Goal: Information Seeking & Learning: Check status

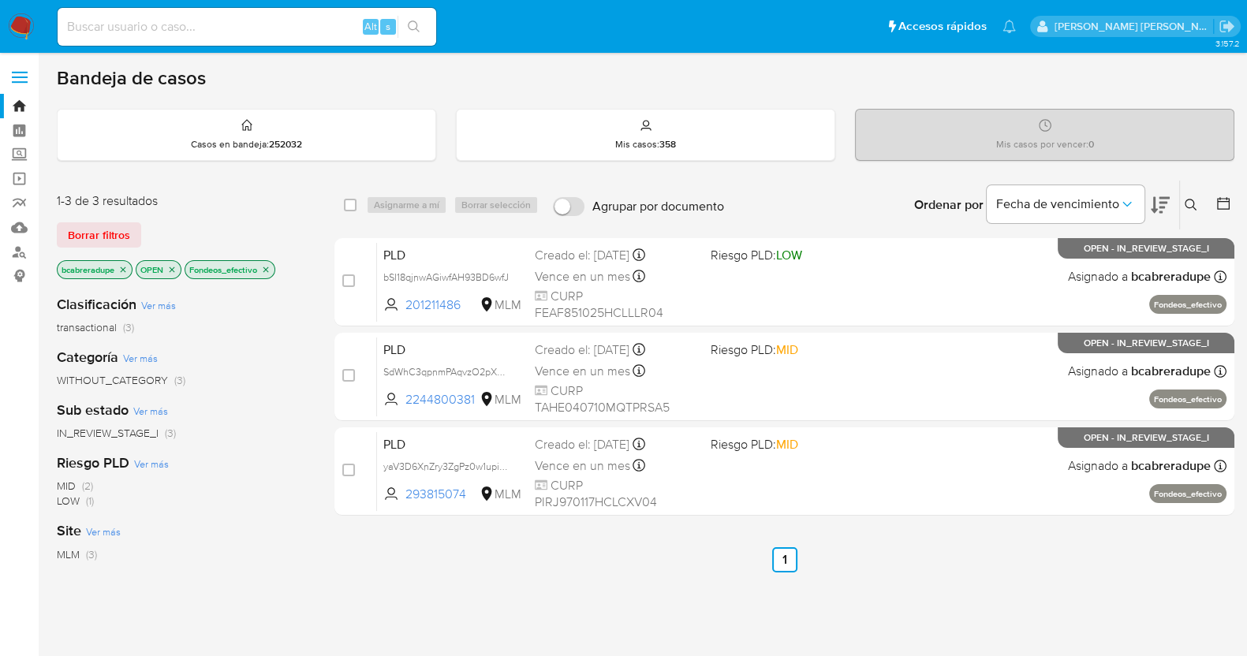
drag, startPoint x: 636, startPoint y: 569, endPoint x: 655, endPoint y: 543, distance: 32.2
click at [636, 569] on ul "Anterior 1 Siguiente" at bounding box center [784, 559] width 900 height 25
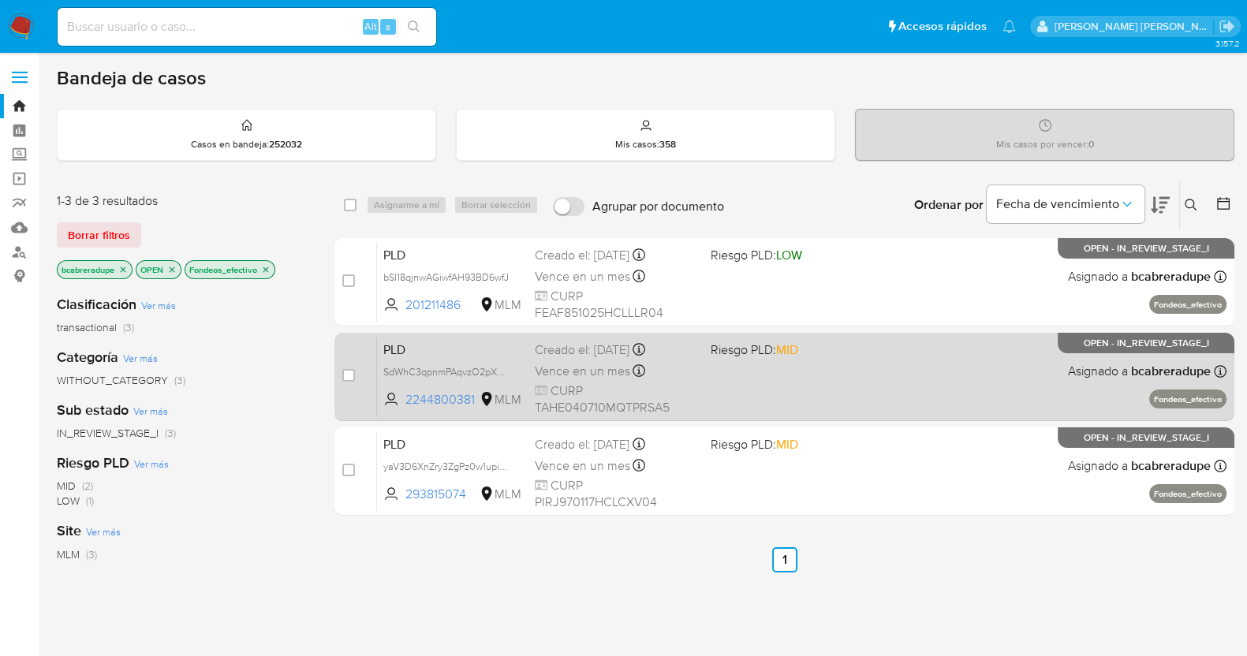
click at [576, 356] on div "Creado el: 12/08/2025 Creado el: 12/08/2025 02:04:56" at bounding box center [616, 349] width 163 height 17
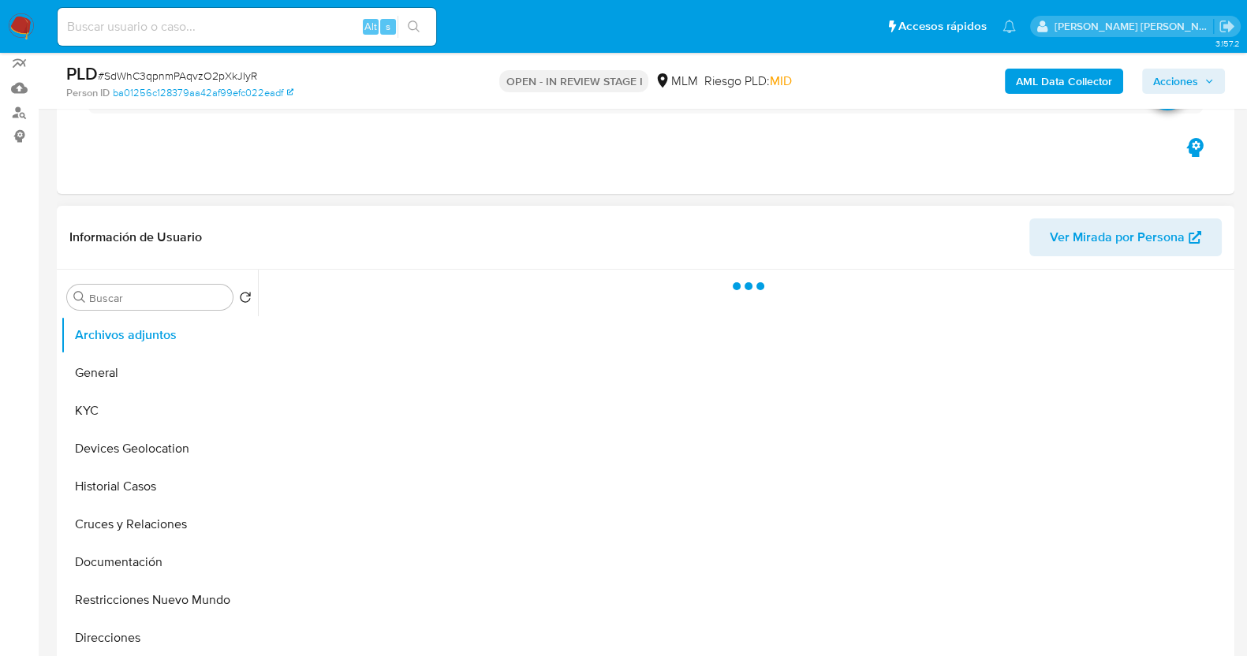
scroll to position [196, 0]
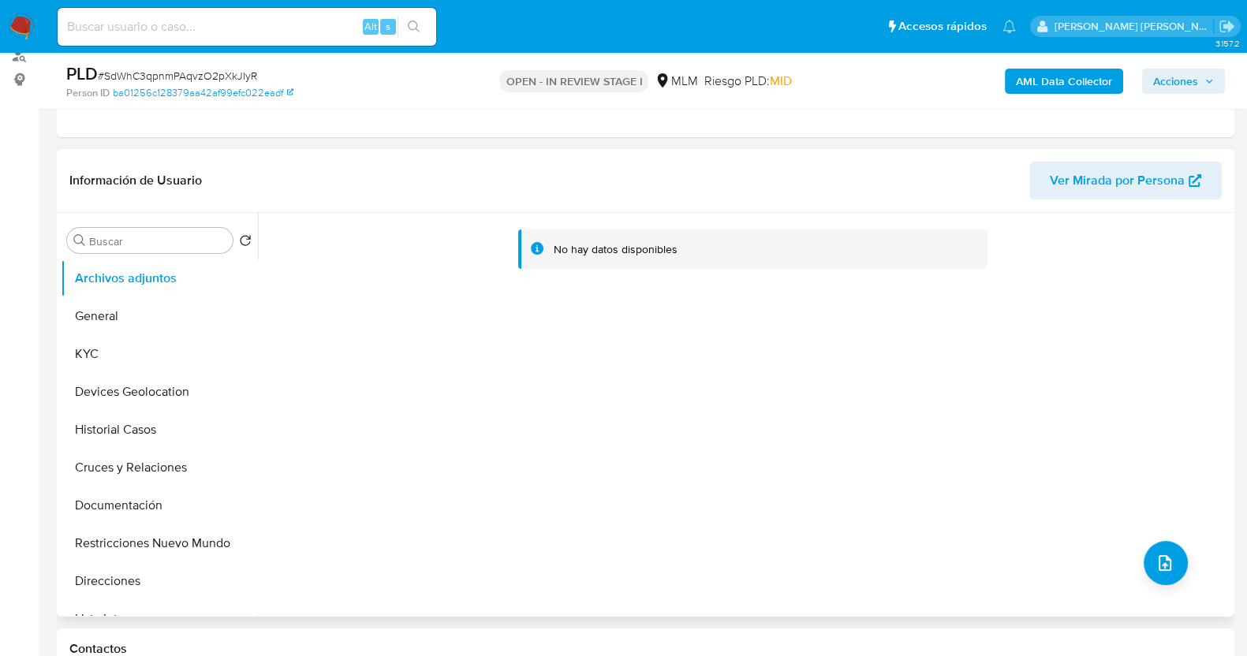
select select "10"
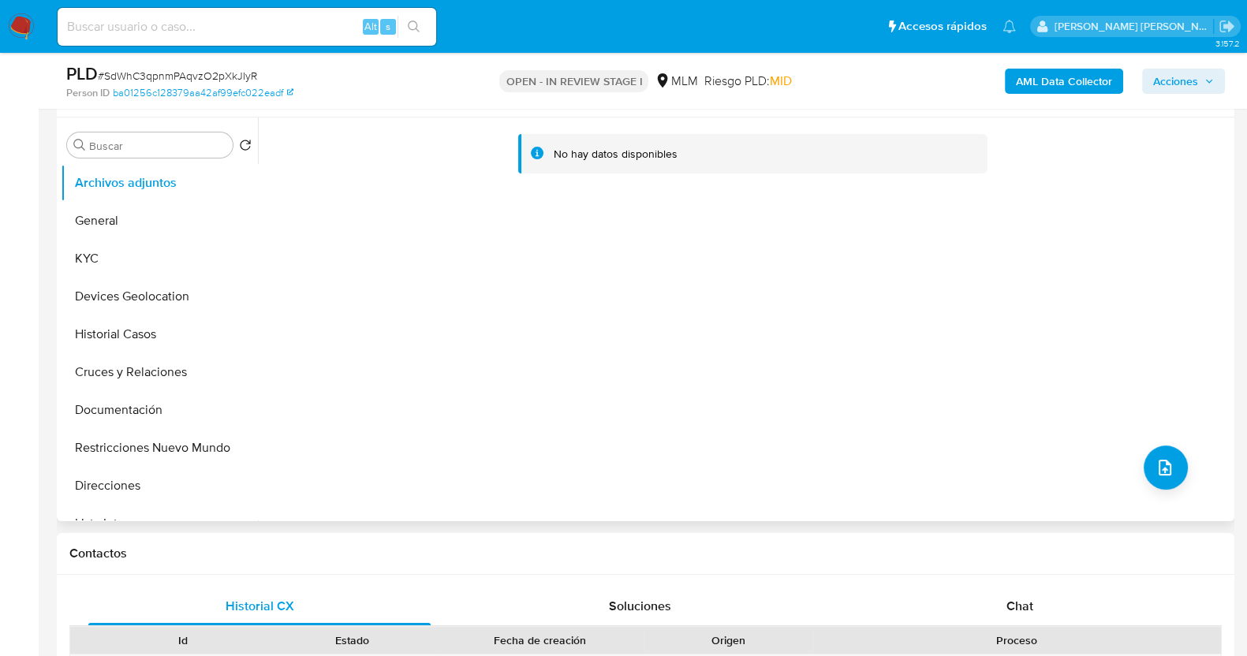
scroll to position [296, 0]
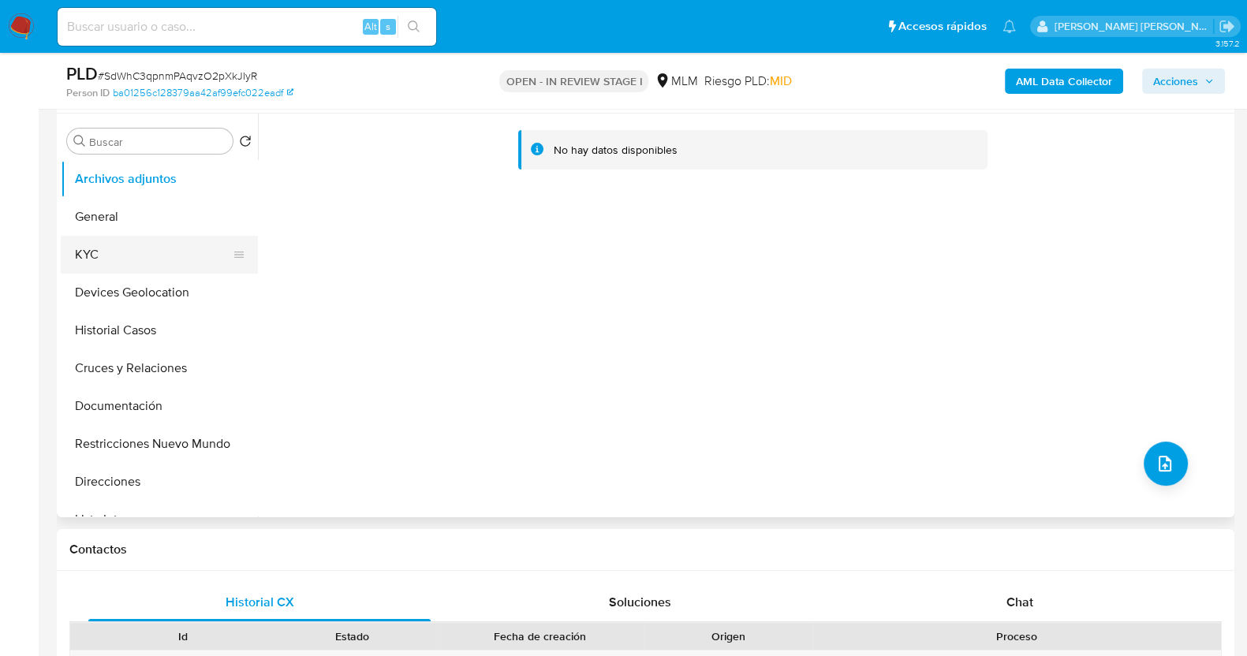
click at [103, 251] on button "KYC" at bounding box center [153, 255] width 185 height 38
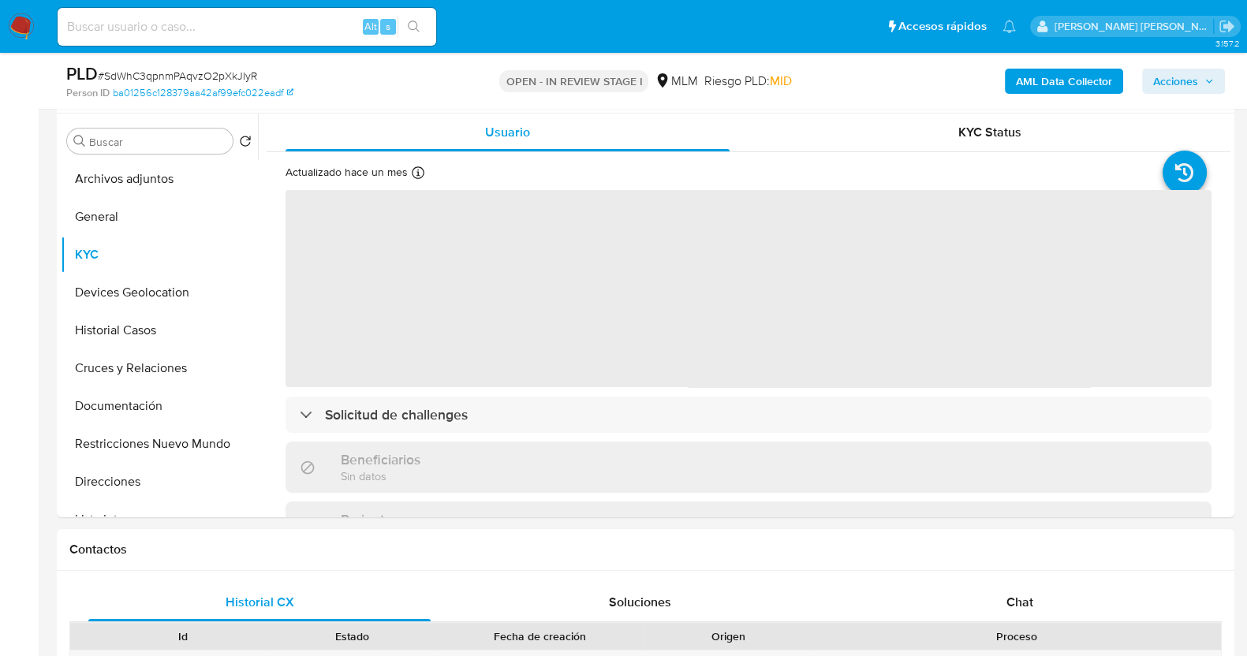
click at [166, 75] on span "# SdWhC3qpnmPAqvzO2pXkJIyR" at bounding box center [177, 76] width 159 height 16
copy span "SdWhC3qpnmPAqvzO2pXkJIyR"
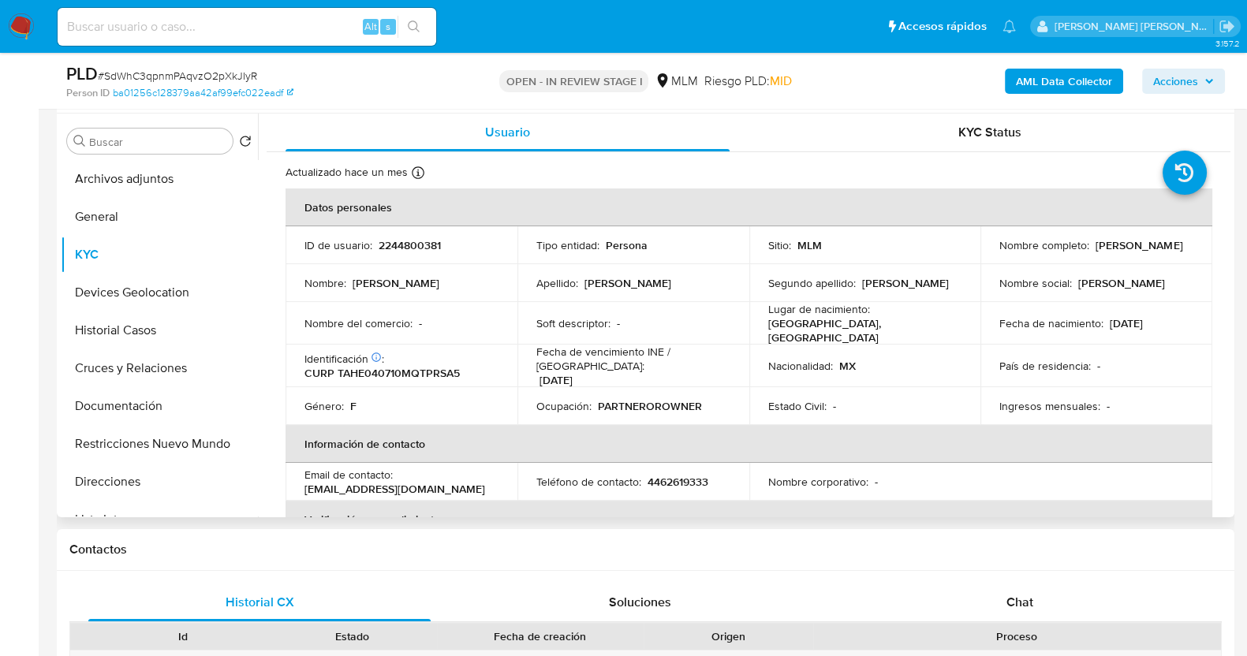
click at [416, 245] on p "2244800381" at bounding box center [410, 245] width 62 height 14
click at [417, 245] on p "2244800381" at bounding box center [410, 245] width 62 height 14
copy p "2244800381"
drag, startPoint x: 990, startPoint y: 256, endPoint x: 1124, endPoint y: 262, distance: 133.4
click at [1124, 262] on td "Nombre completo : Estefania Tapia Hernandez" at bounding box center [1096, 245] width 232 height 38
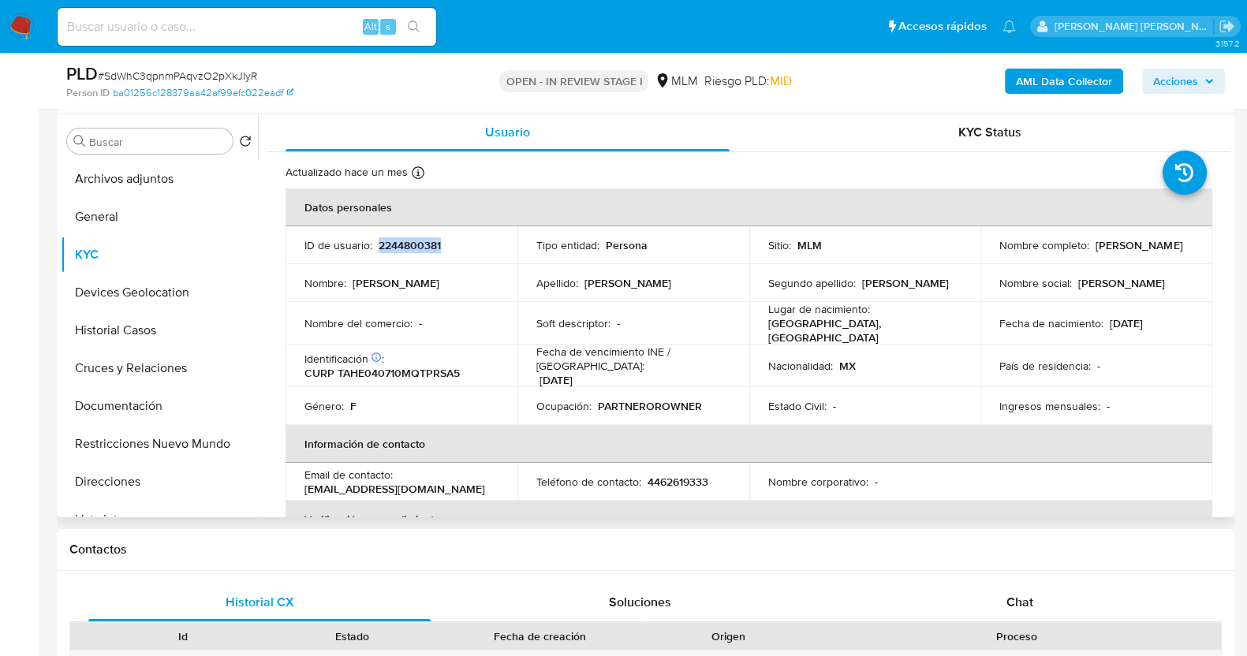
copy p "Estefania Tapia Hernandez"
drag, startPoint x: 91, startPoint y: 333, endPoint x: 431, endPoint y: 252, distance: 349.4
click at [91, 333] on button "Historial Casos" at bounding box center [159, 330] width 197 height 38
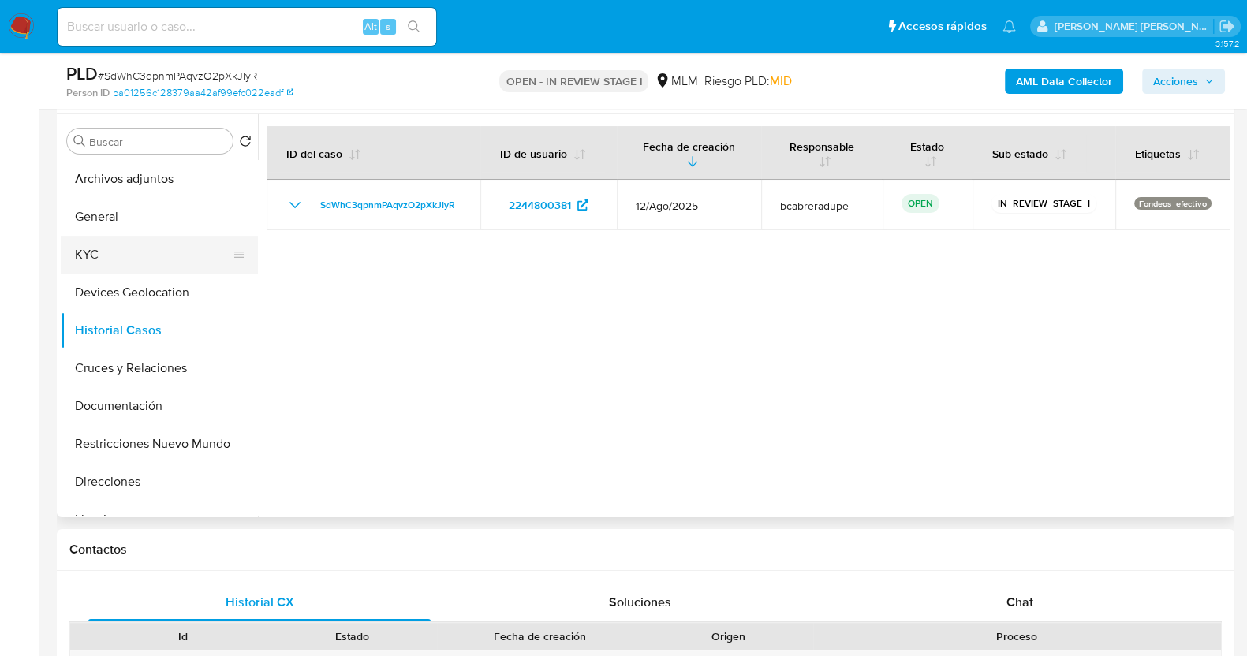
click at [142, 246] on button "KYC" at bounding box center [153, 255] width 185 height 38
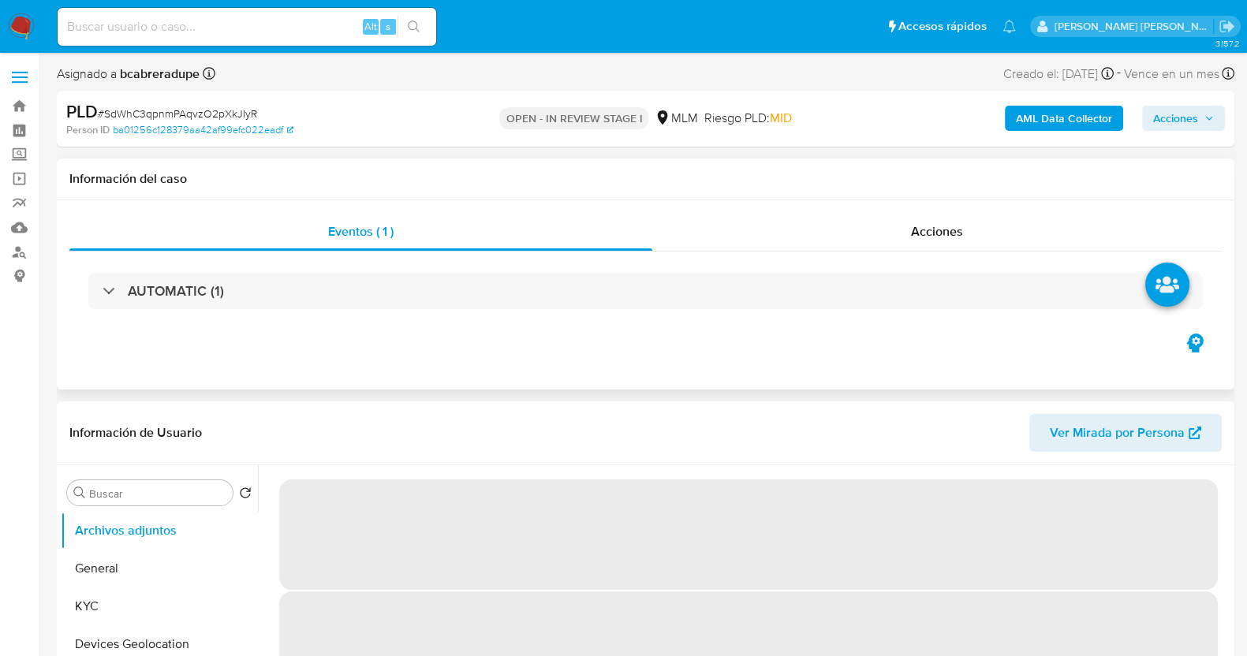
select select "10"
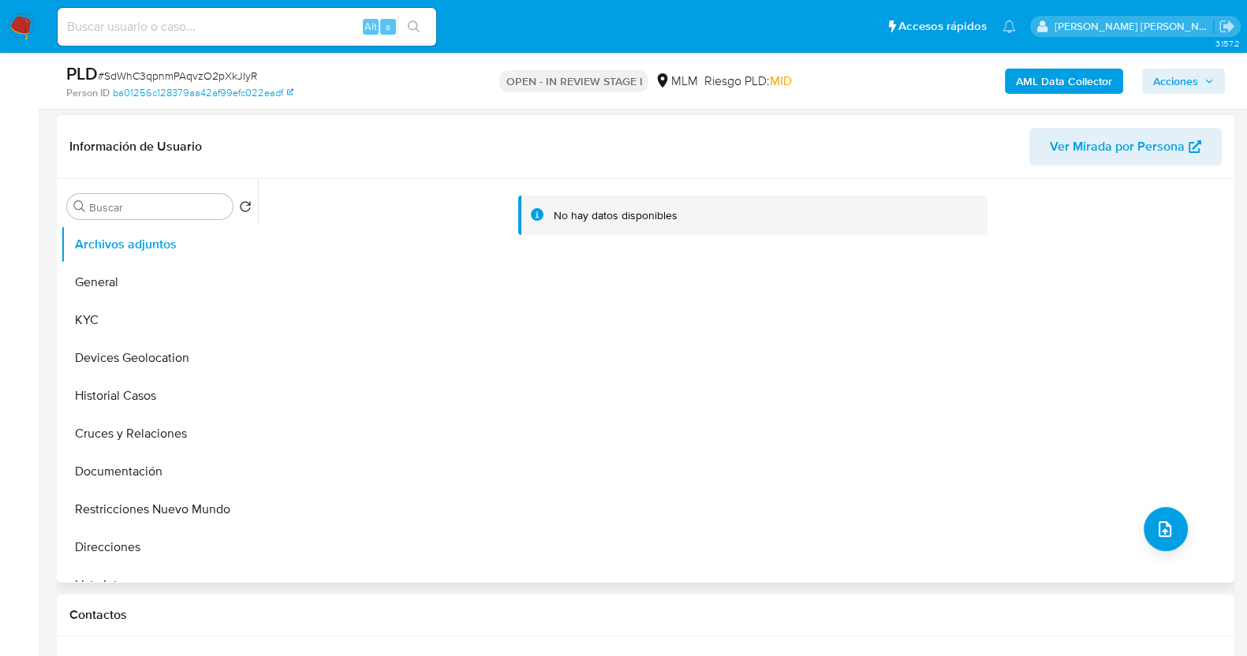
scroll to position [296, 0]
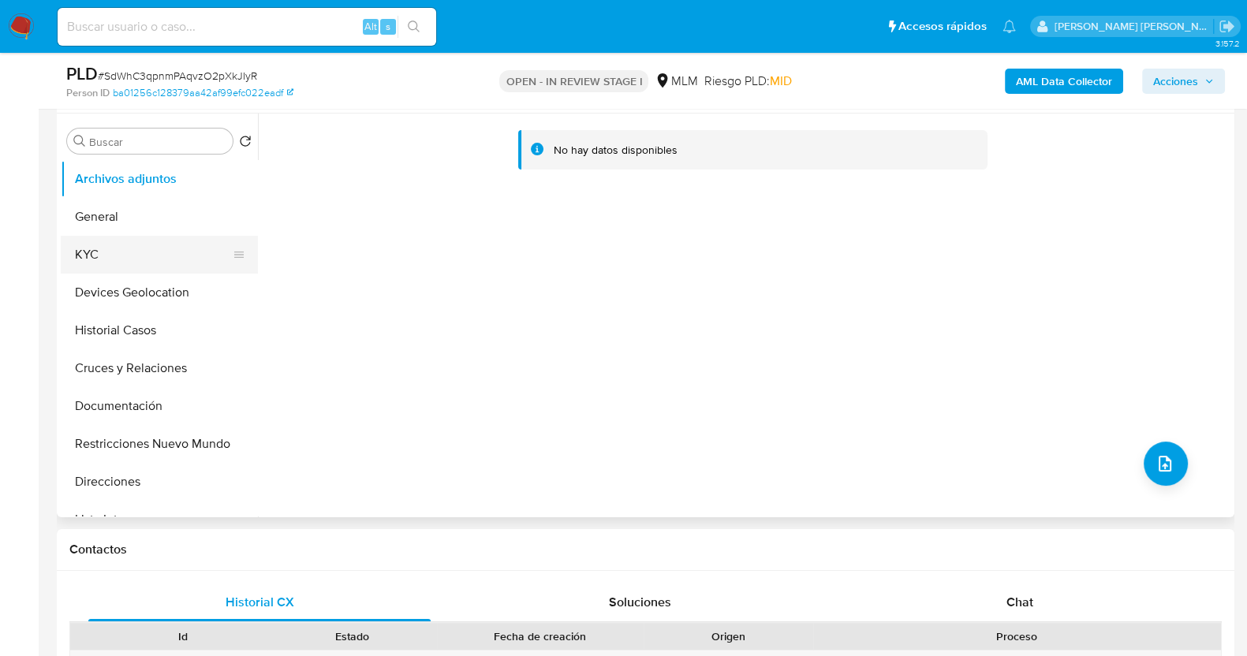
click at [163, 245] on button "KYC" at bounding box center [153, 255] width 185 height 38
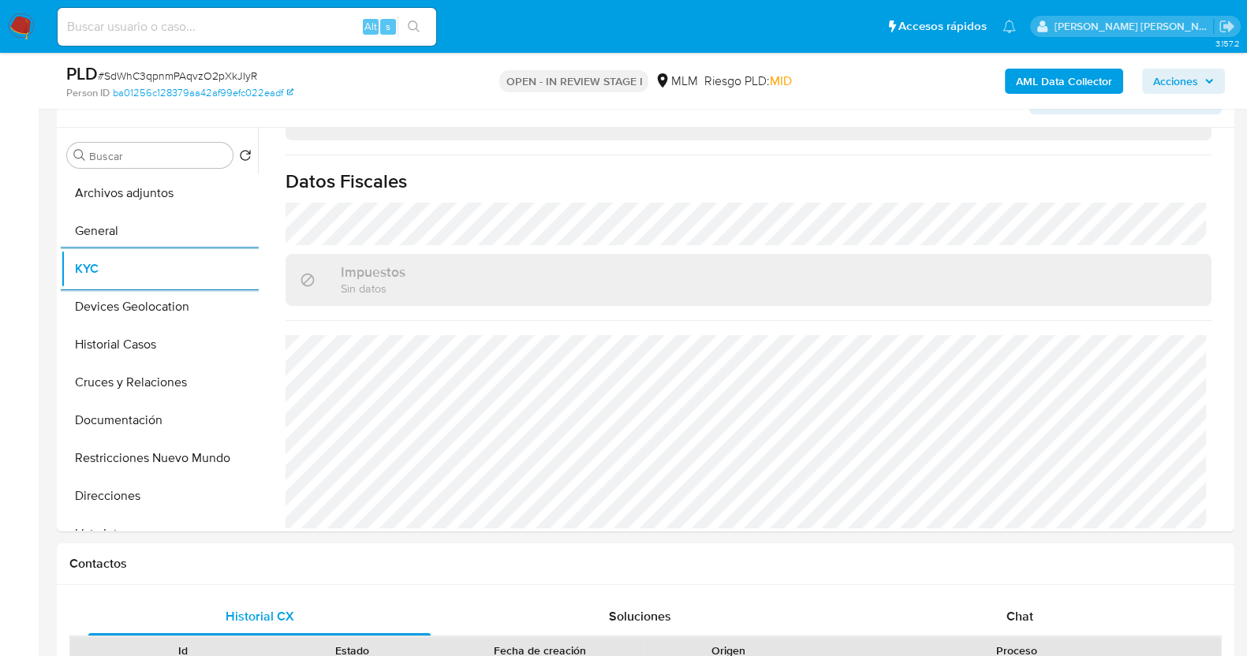
scroll to position [263, 0]
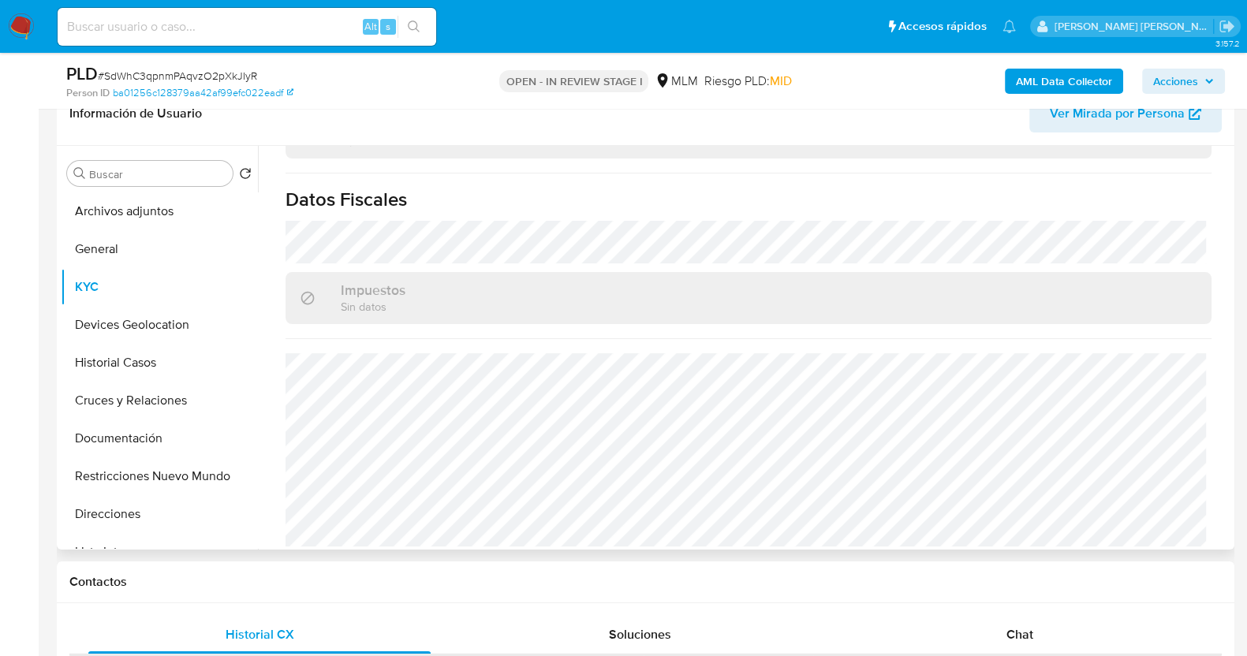
drag, startPoint x: 119, startPoint y: 254, endPoint x: 260, endPoint y: 266, distance: 141.6
click at [119, 254] on button "General" at bounding box center [159, 249] width 197 height 38
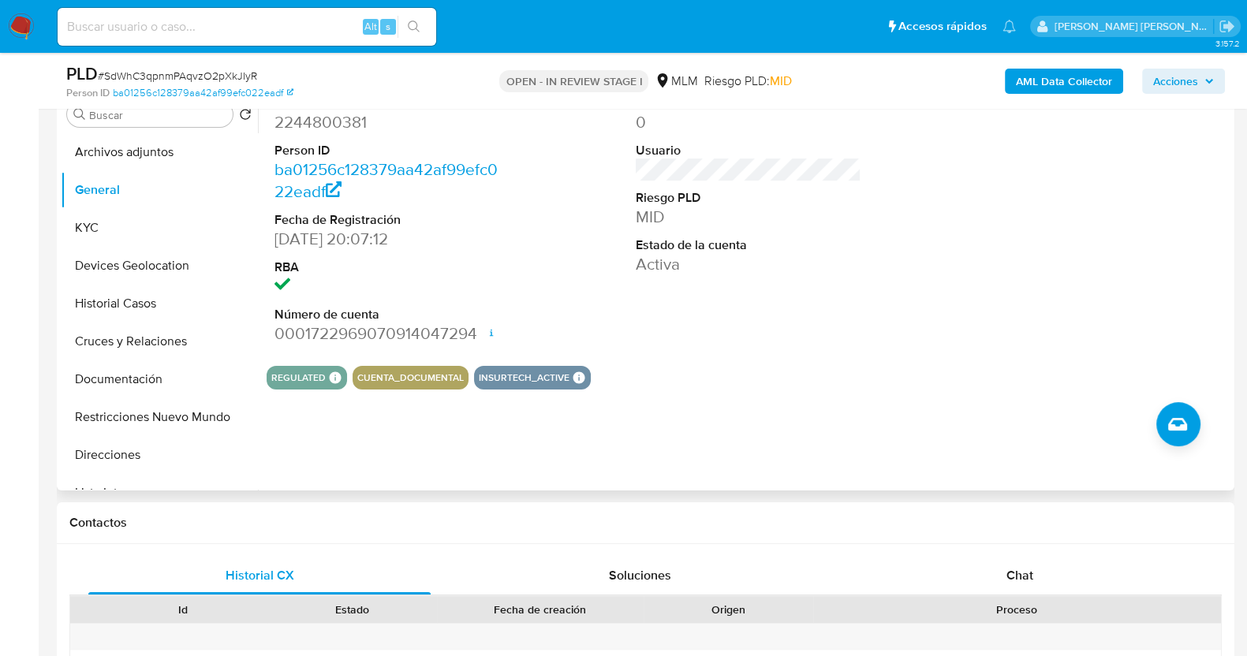
scroll to position [362, 0]
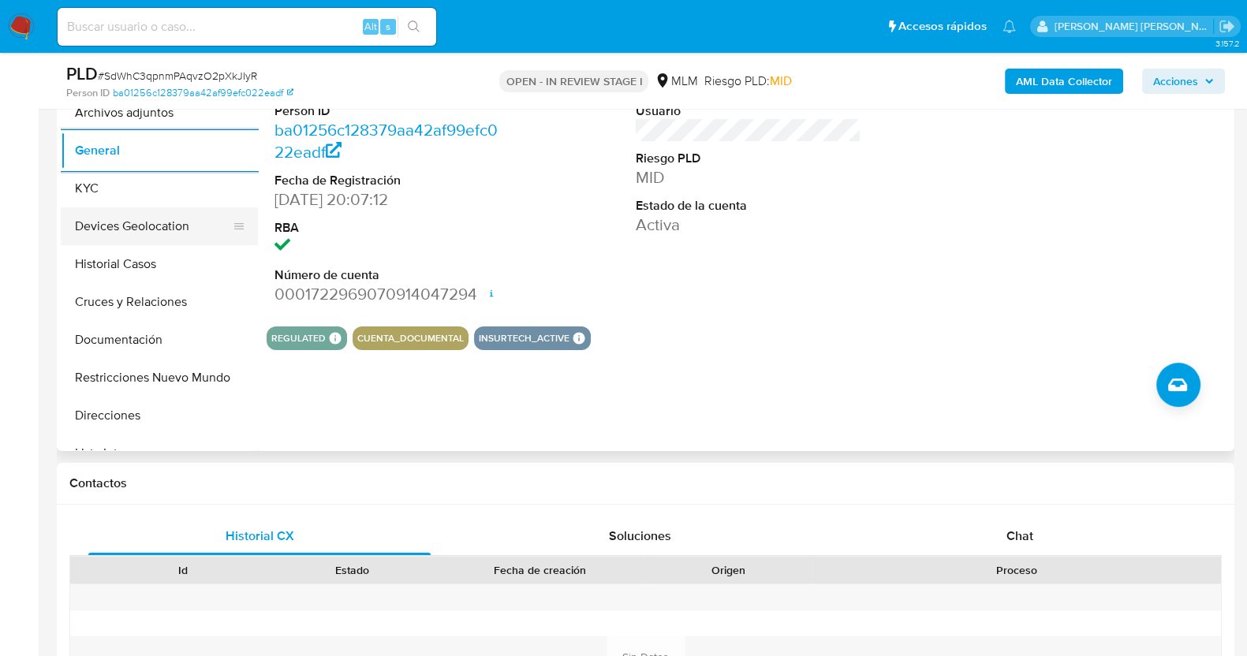
click at [194, 235] on button "Devices Geolocation" at bounding box center [153, 226] width 185 height 38
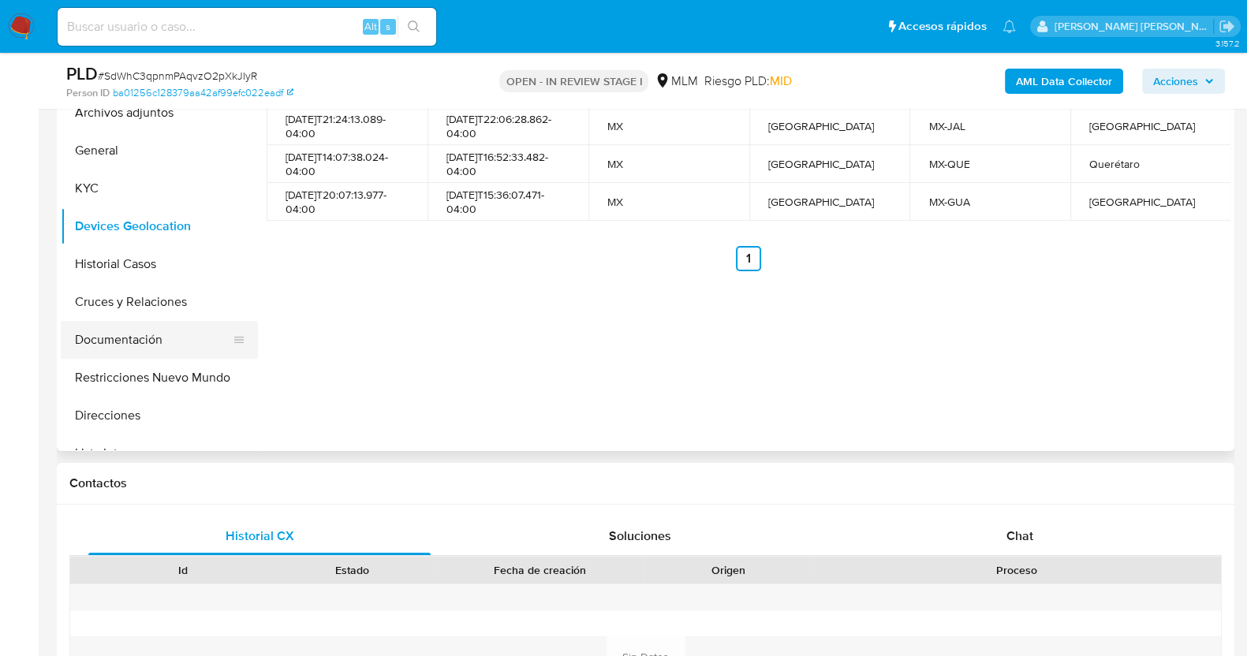
click at [140, 337] on button "Documentación" at bounding box center [153, 340] width 185 height 38
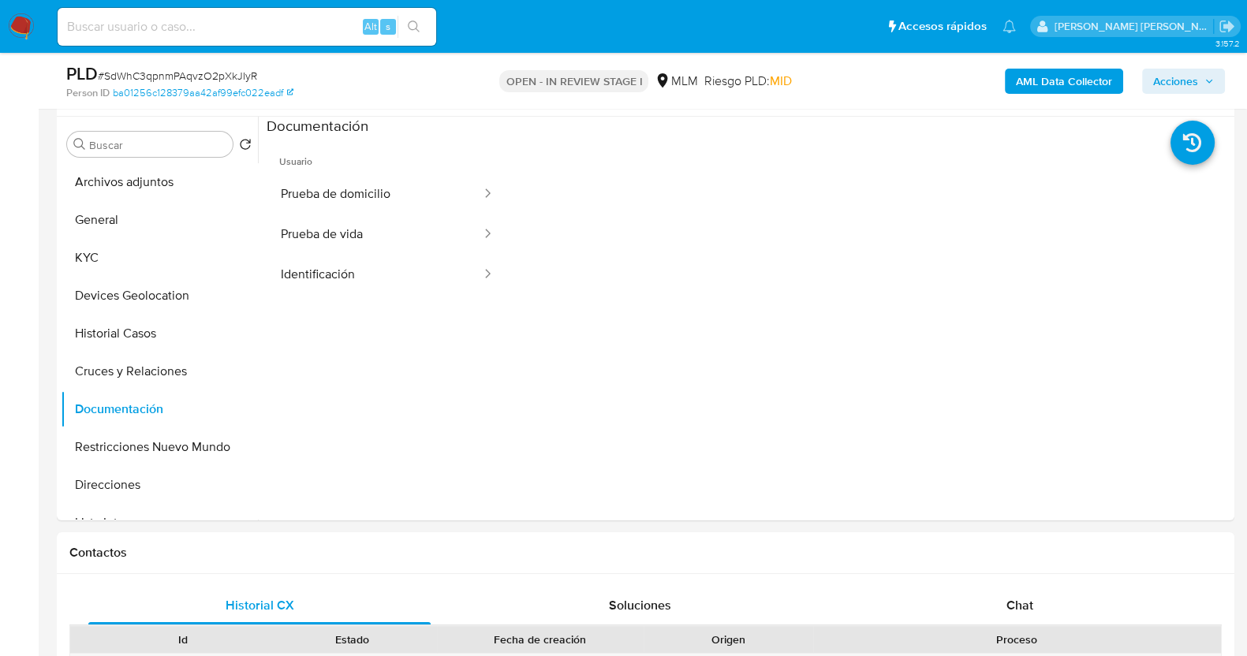
scroll to position [263, 0]
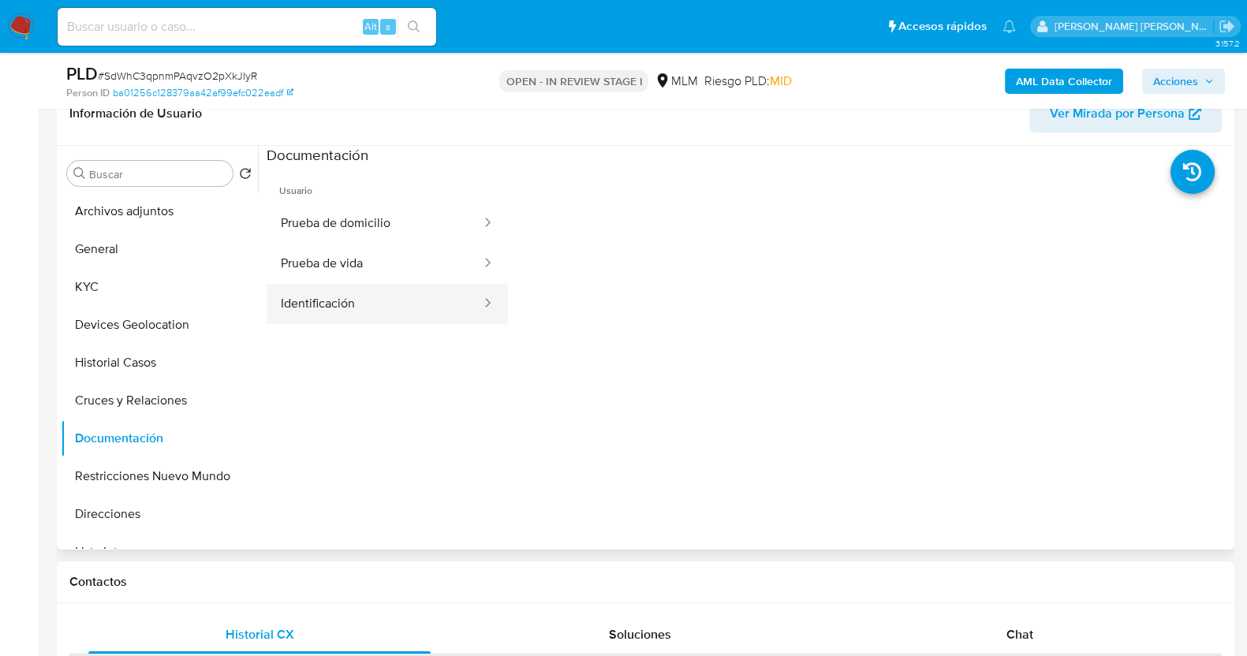
click at [376, 315] on button "Identificación" at bounding box center [375, 304] width 216 height 40
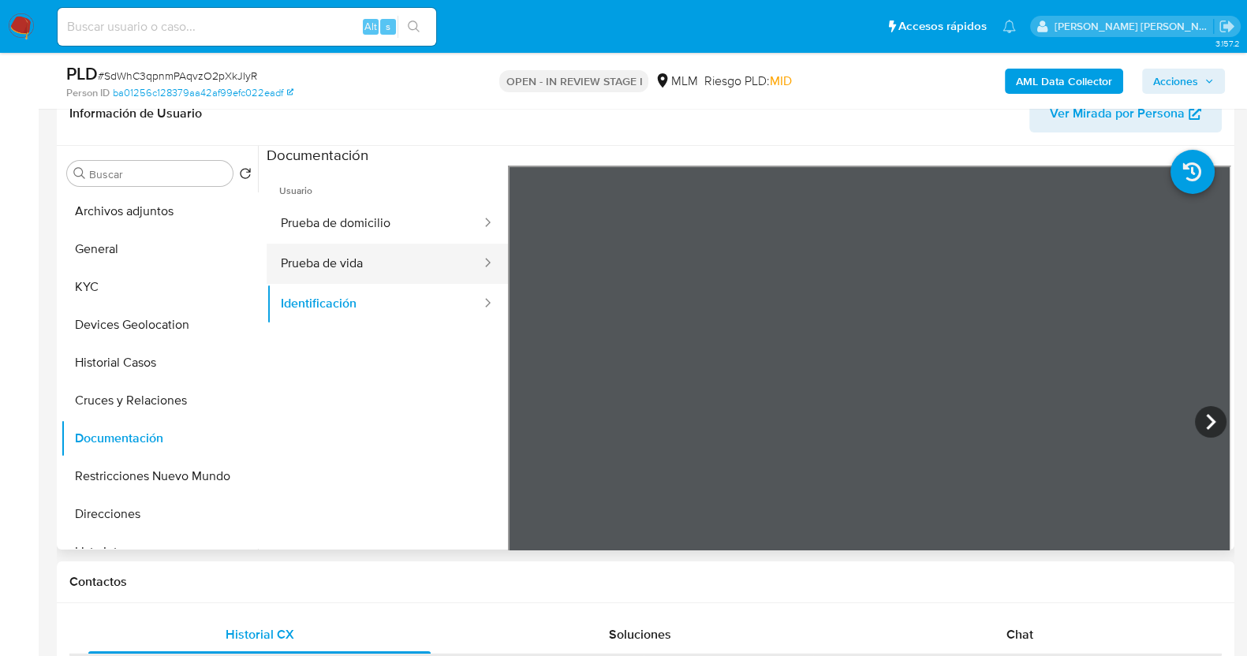
click at [394, 266] on button "Prueba de vida" at bounding box center [375, 264] width 216 height 40
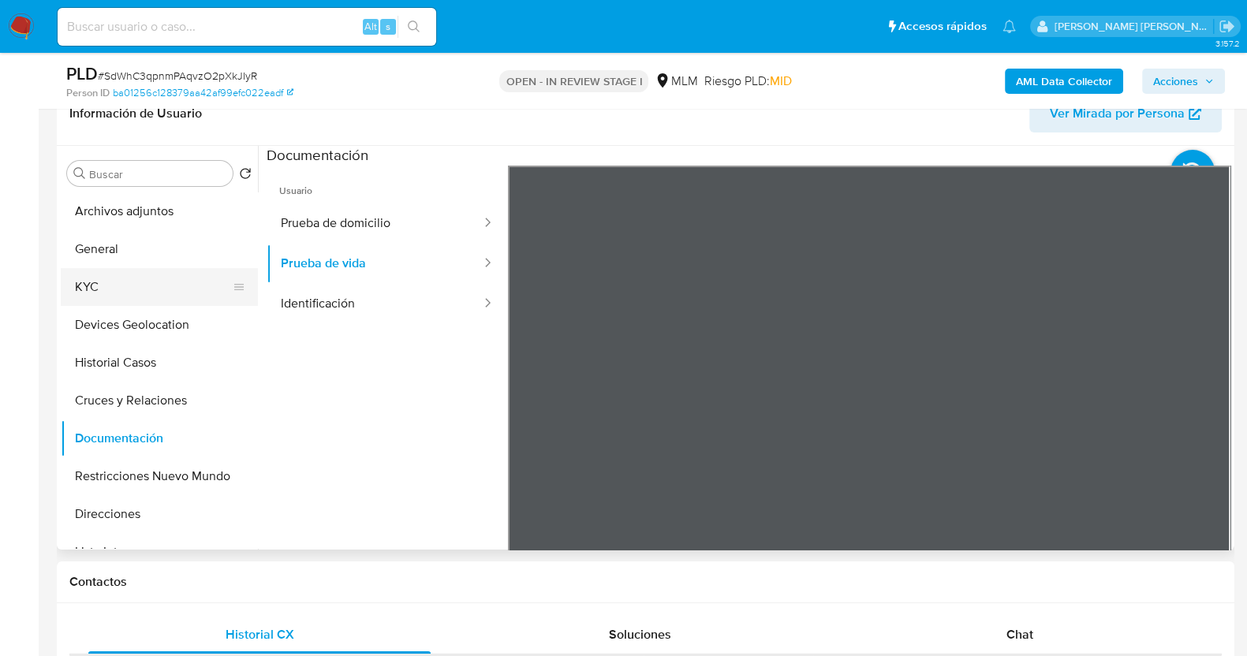
click at [128, 297] on button "KYC" at bounding box center [153, 287] width 185 height 38
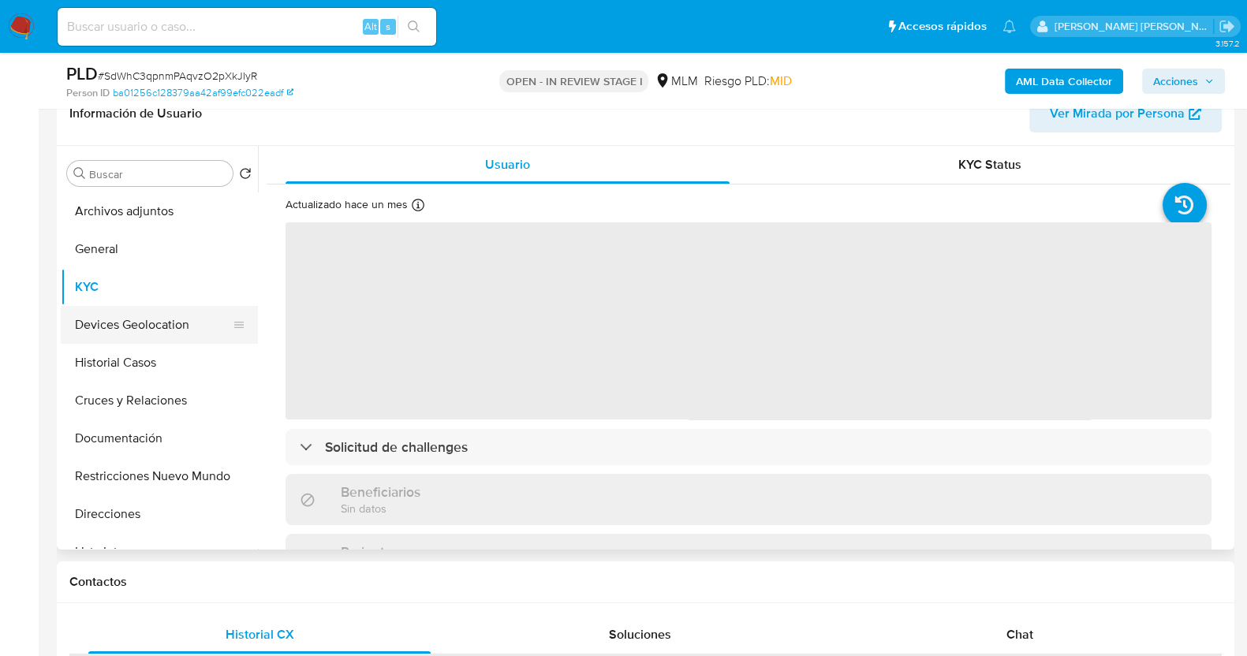
click at [147, 328] on button "Devices Geolocation" at bounding box center [153, 325] width 185 height 38
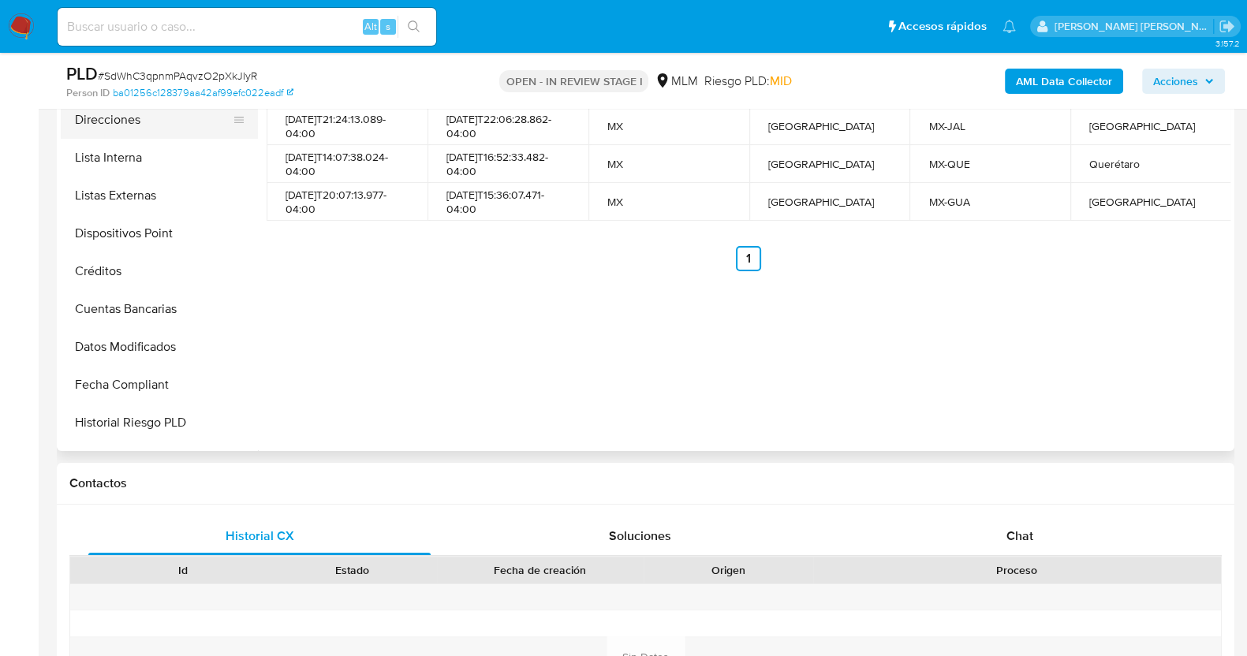
scroll to position [196, 0]
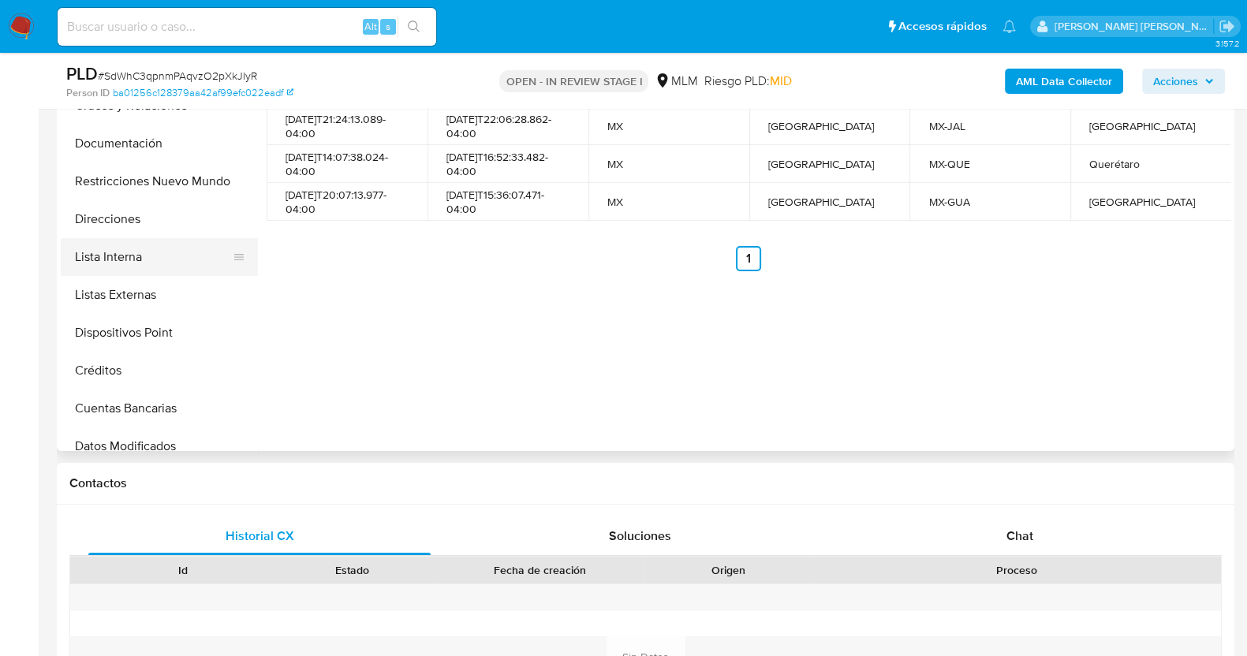
click at [178, 244] on button "Lista Interna" at bounding box center [153, 257] width 185 height 38
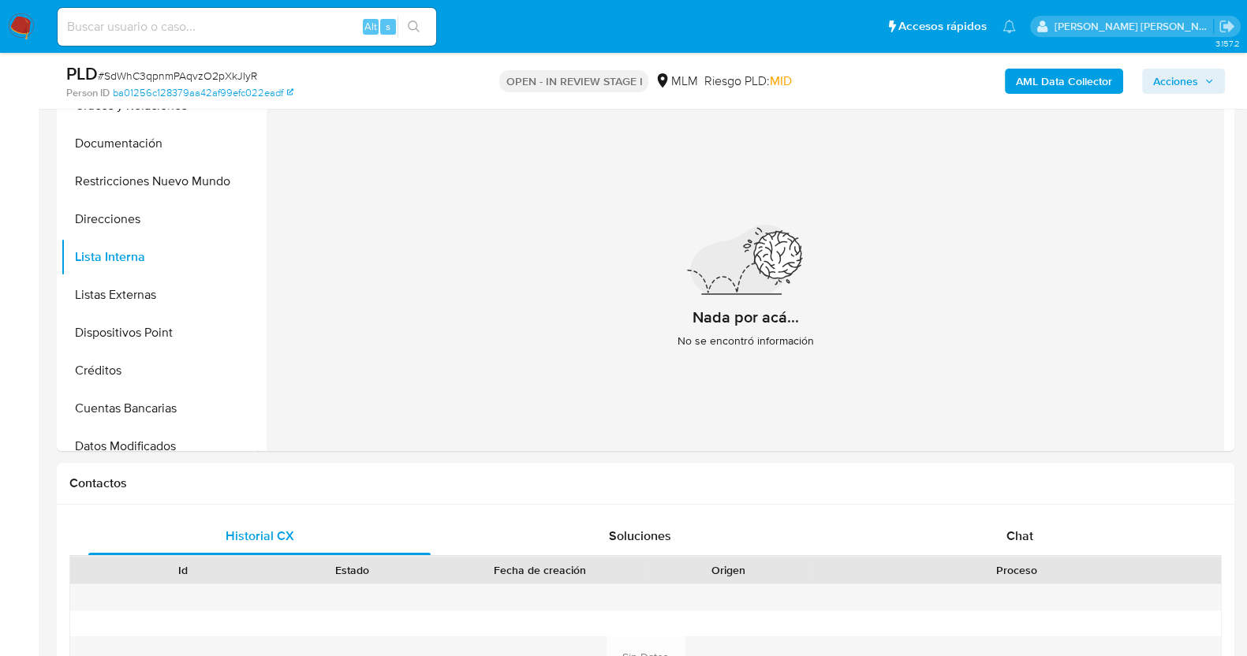
scroll to position [263, 0]
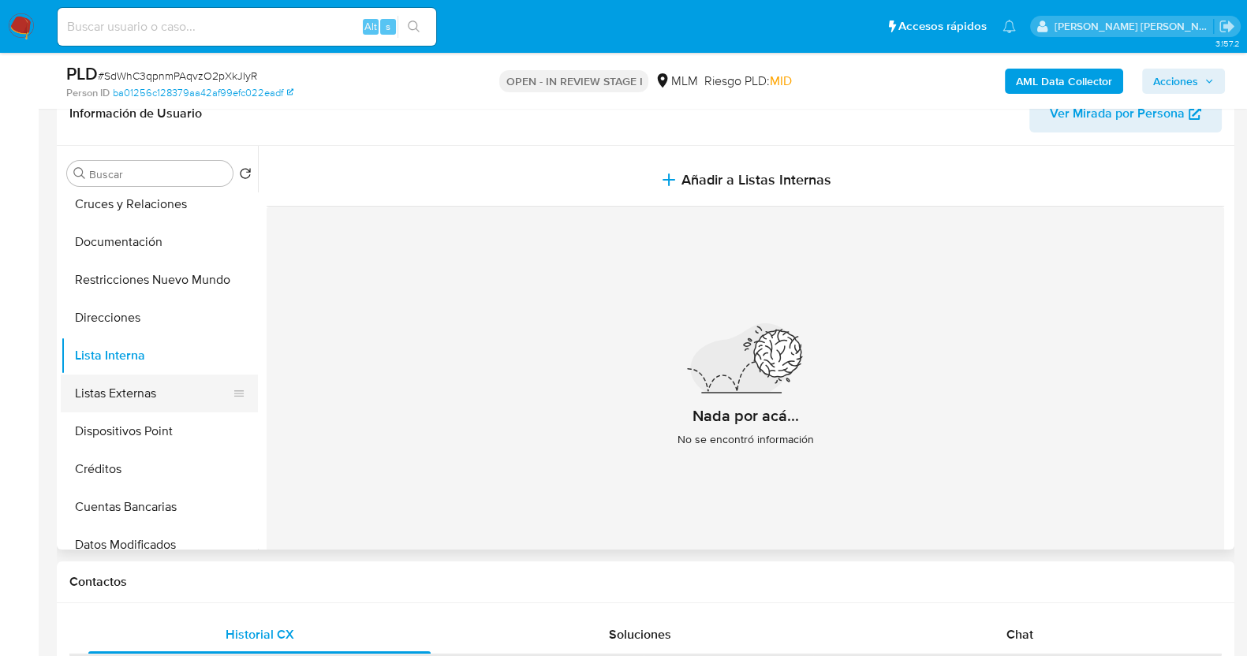
click at [136, 383] on button "Listas Externas" at bounding box center [153, 394] width 185 height 38
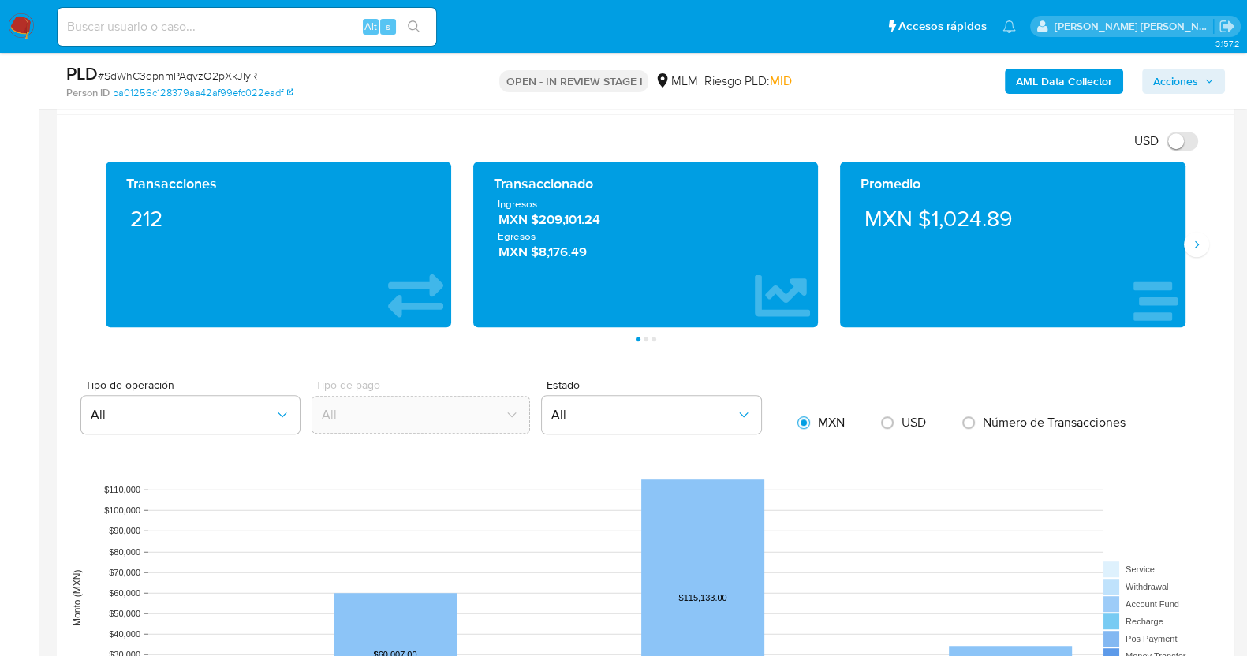
scroll to position [1151, 0]
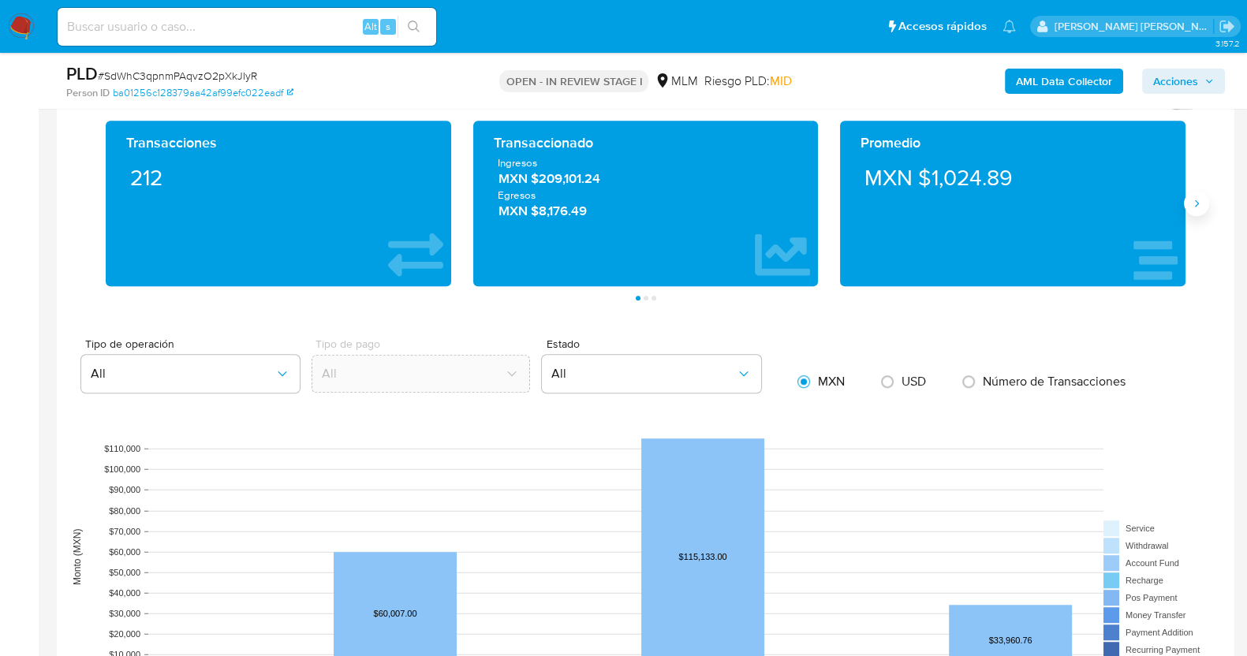
click at [1196, 207] on icon "Siguiente" at bounding box center [1196, 203] width 13 height 13
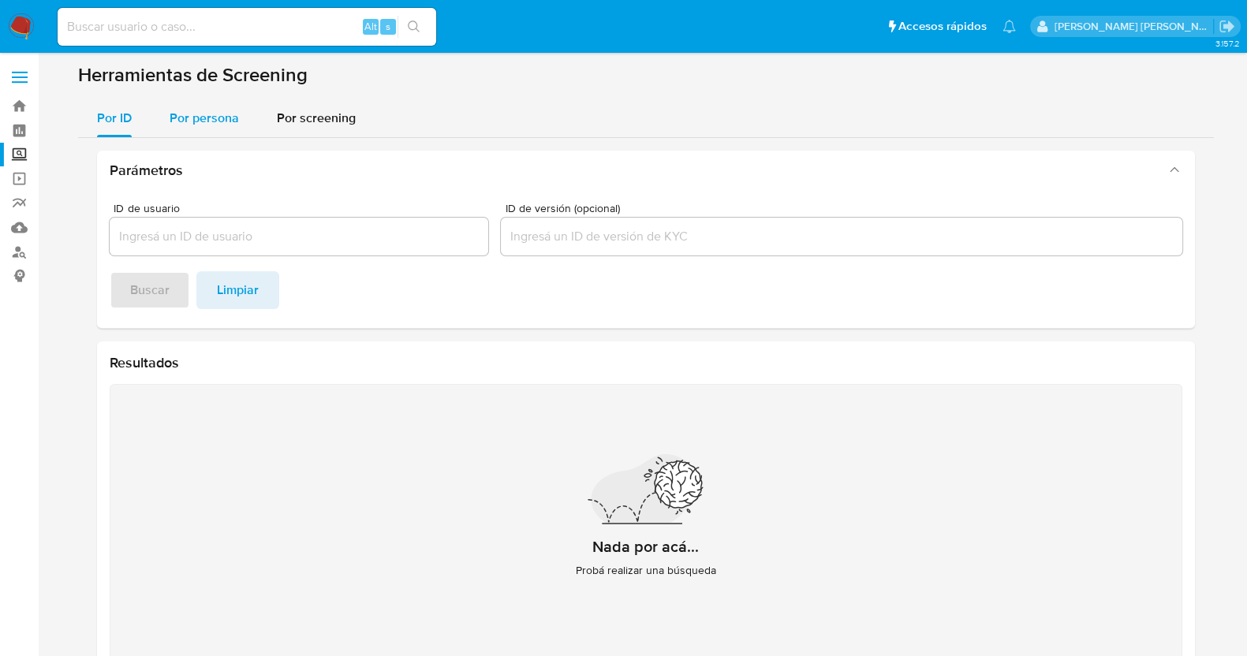
click at [194, 123] on span "Por persona" at bounding box center [204, 118] width 69 height 18
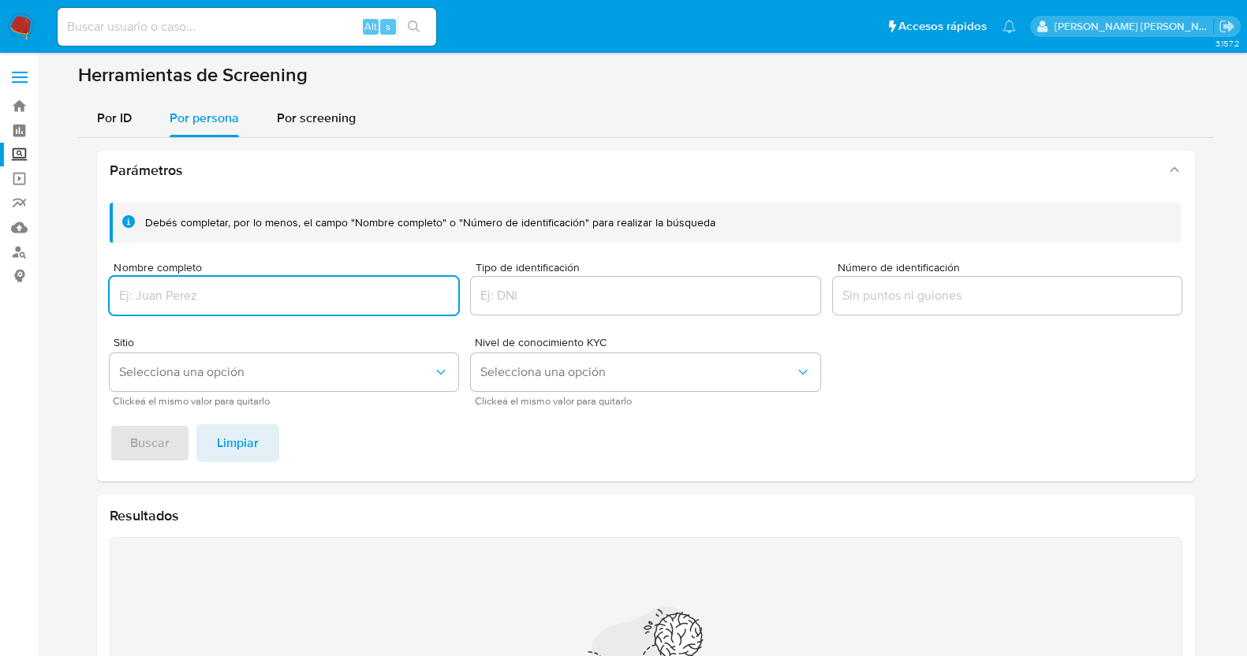
click at [304, 280] on div at bounding box center [284, 296] width 349 height 38
click at [360, 295] on input "Nombre completo" at bounding box center [284, 295] width 349 height 21
type input "DIEGO CHAVEZ GONZALEZ"
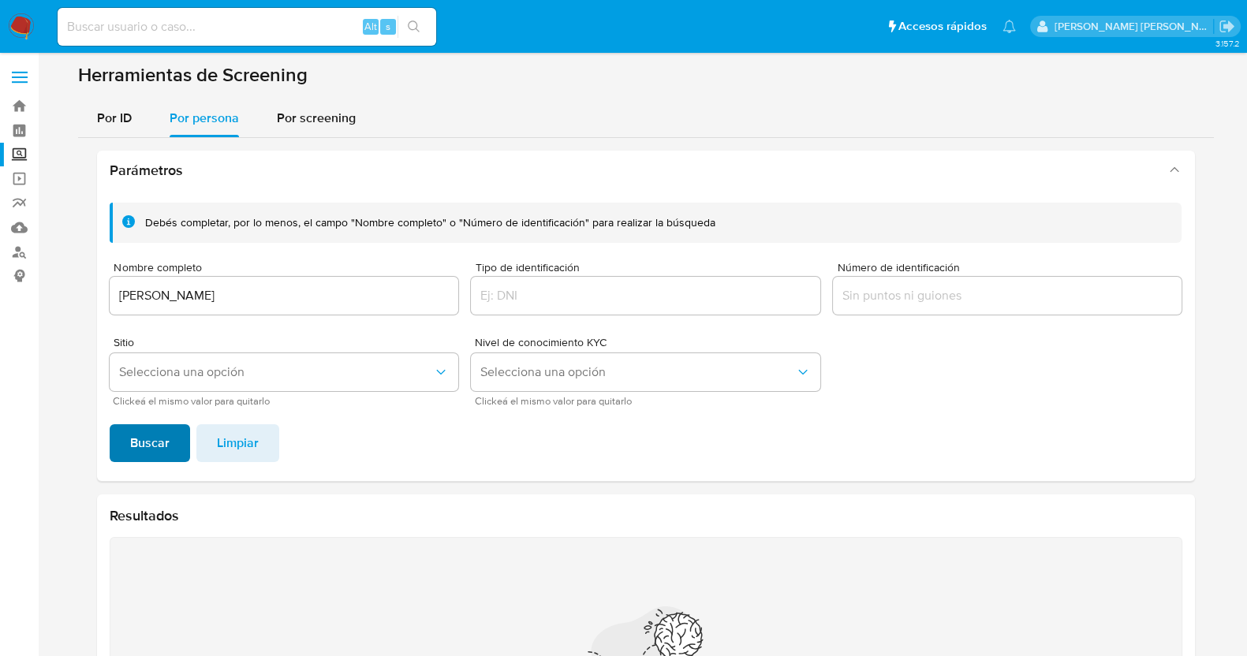
click at [160, 431] on span "Buscar" at bounding box center [149, 443] width 39 height 35
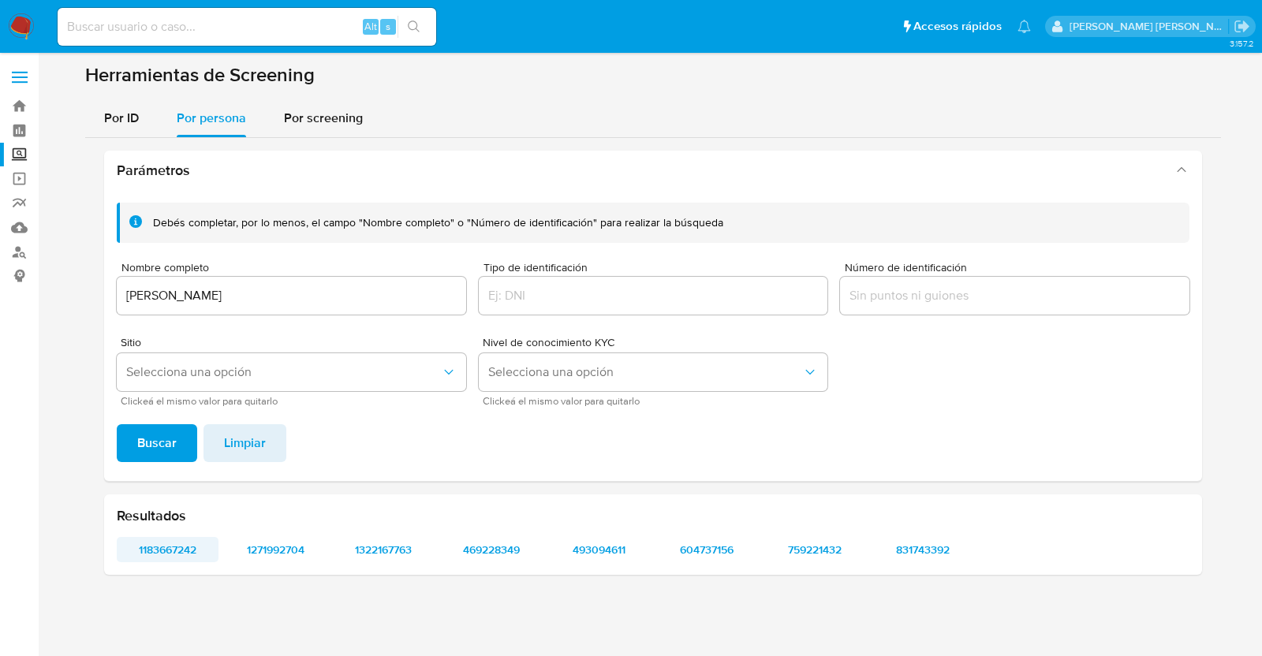
click at [185, 551] on span "1183667242" at bounding box center [168, 550] width 80 height 22
click at [297, 559] on span "1271992704" at bounding box center [276, 550] width 80 height 22
click at [387, 558] on span "1322167763" at bounding box center [384, 550] width 80 height 22
click at [503, 547] on span "469228349" at bounding box center [491, 550] width 80 height 22
click at [607, 554] on span "493094611" at bounding box center [599, 550] width 80 height 22
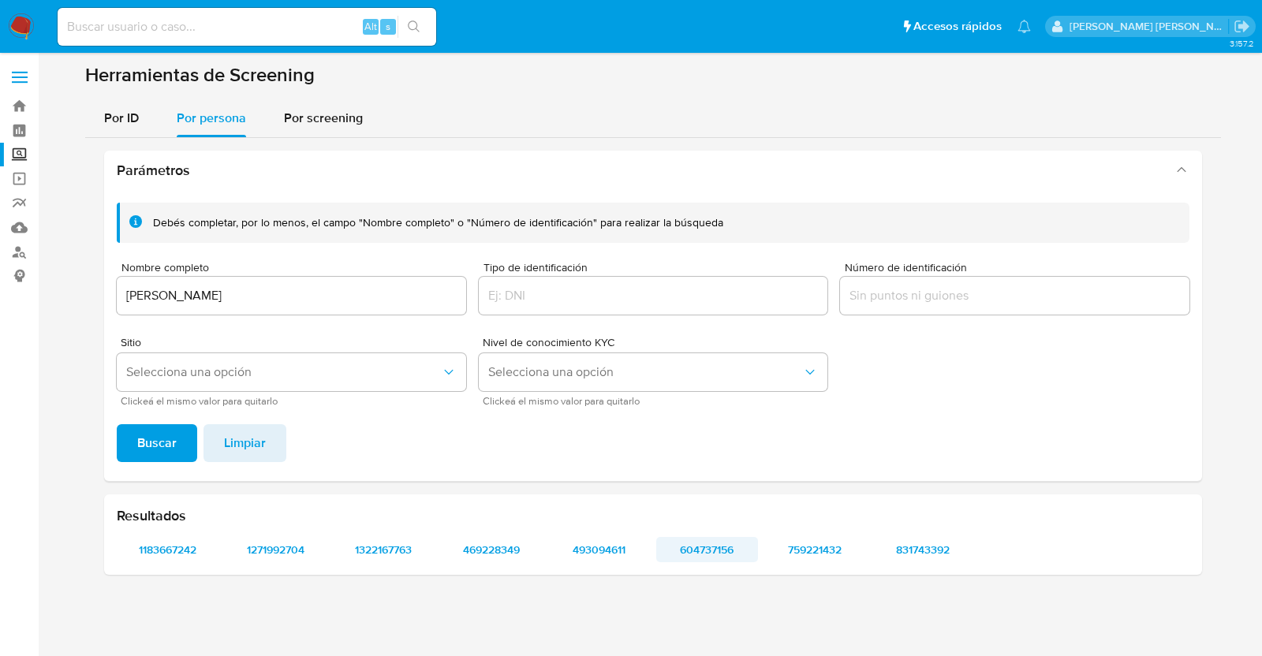
click at [703, 557] on span "604737156" at bounding box center [707, 550] width 80 height 22
click at [822, 546] on span "759221432" at bounding box center [815, 550] width 80 height 22
click at [942, 559] on span "831743392" at bounding box center [923, 550] width 80 height 22
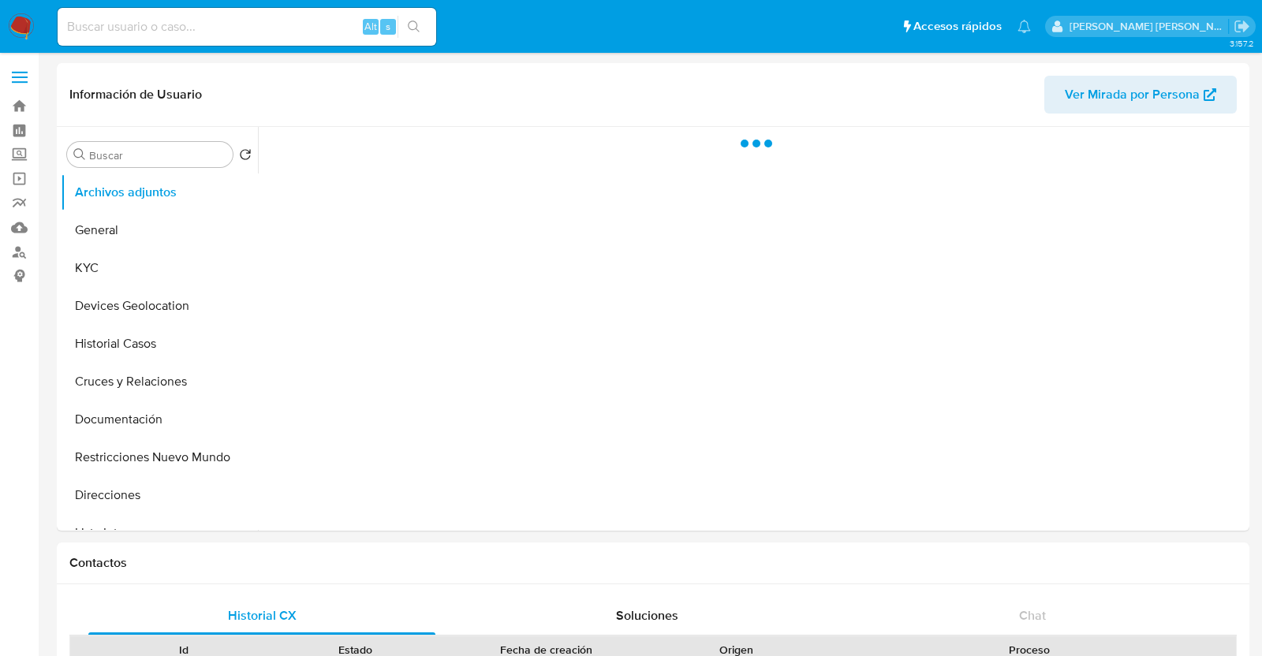
select select "10"
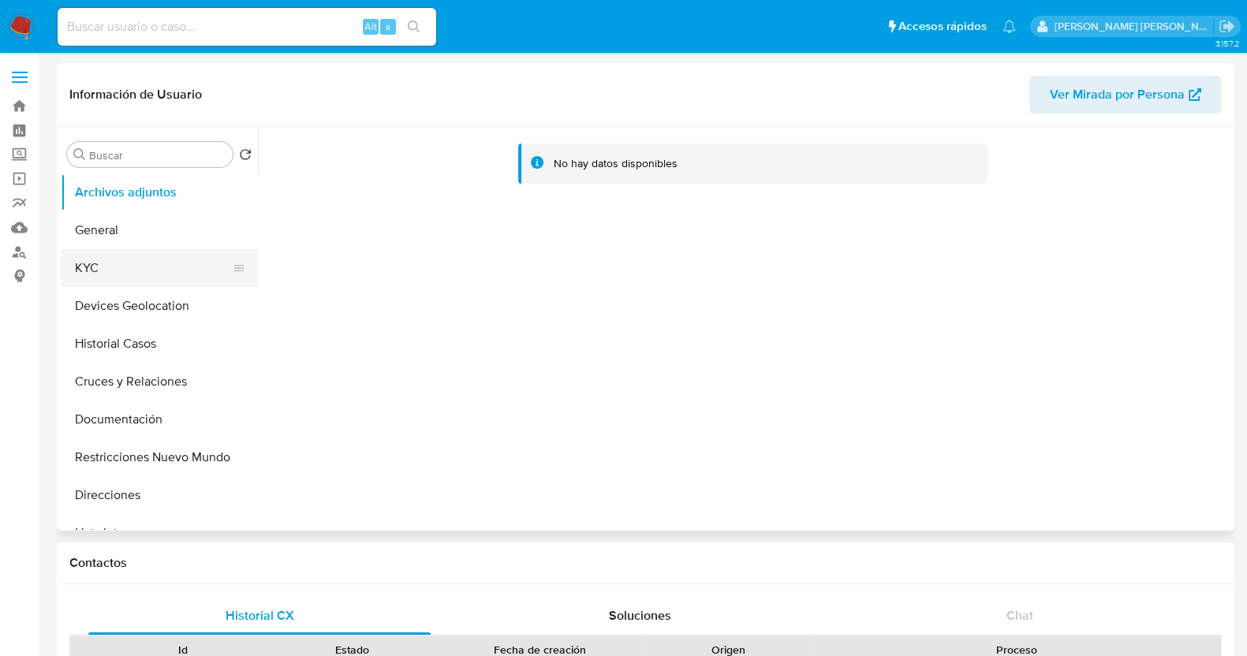
click at [121, 267] on button "KYC" at bounding box center [153, 268] width 185 height 38
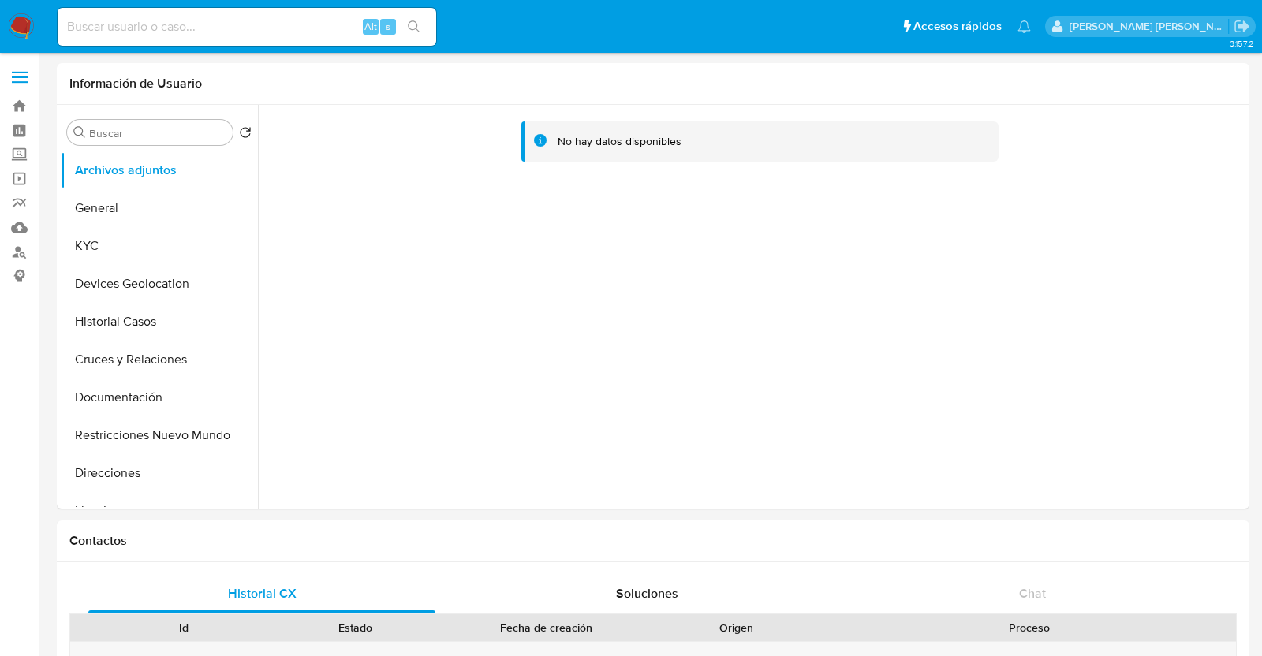
select select "10"
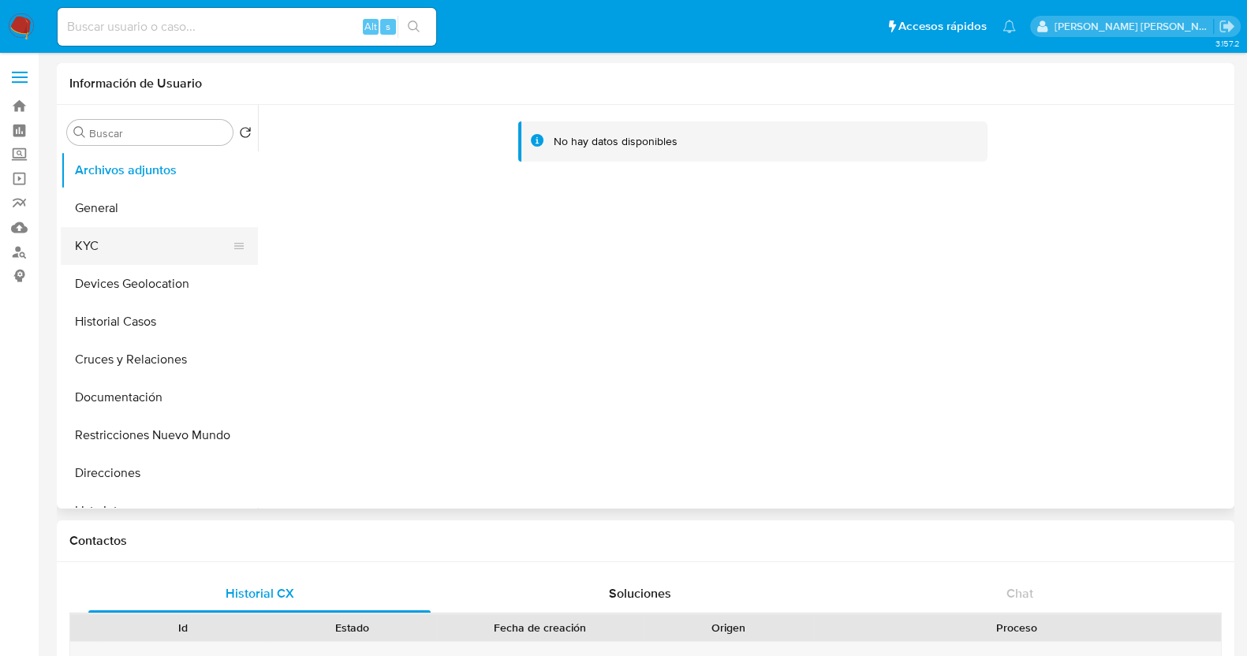
click at [132, 242] on button "KYC" at bounding box center [153, 246] width 185 height 38
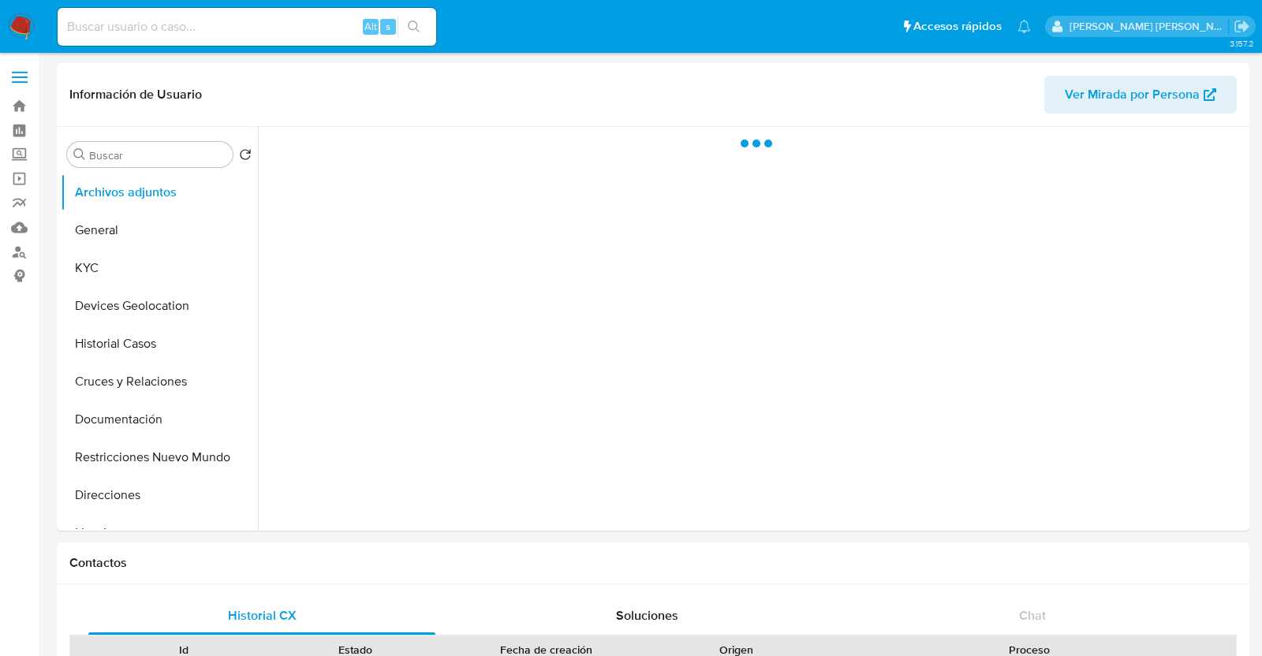
select select "10"
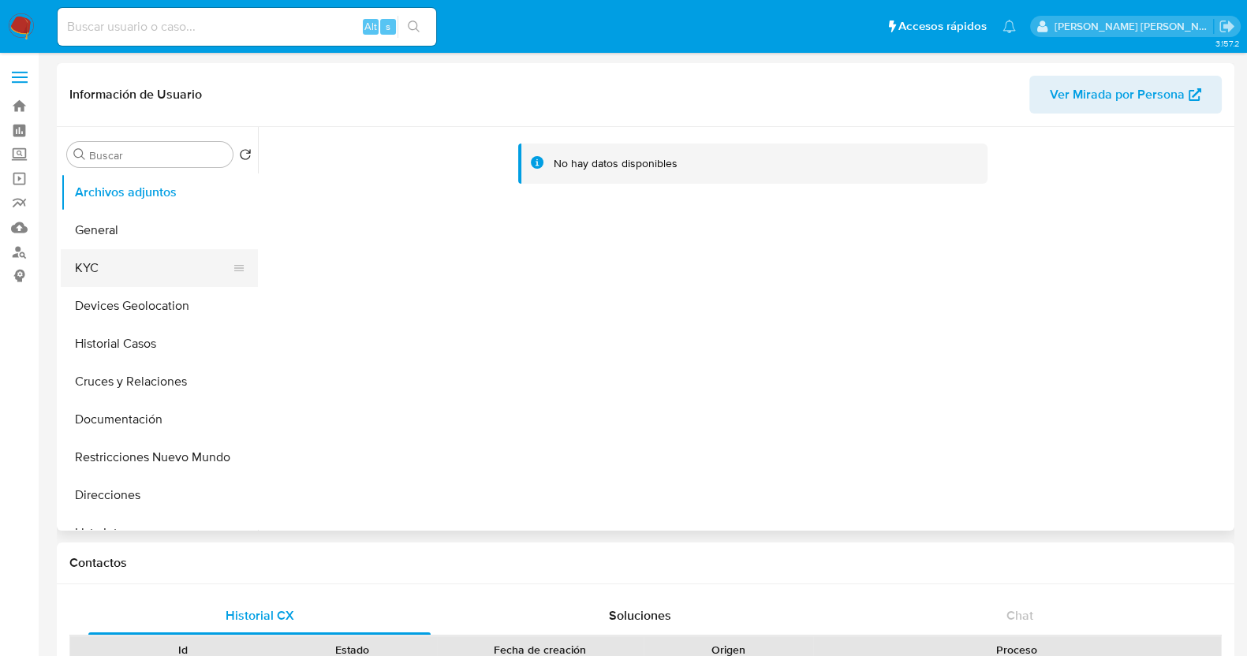
drag, startPoint x: 168, startPoint y: 268, endPoint x: 221, endPoint y: 261, distance: 53.3
click at [167, 267] on button "KYC" at bounding box center [153, 268] width 185 height 38
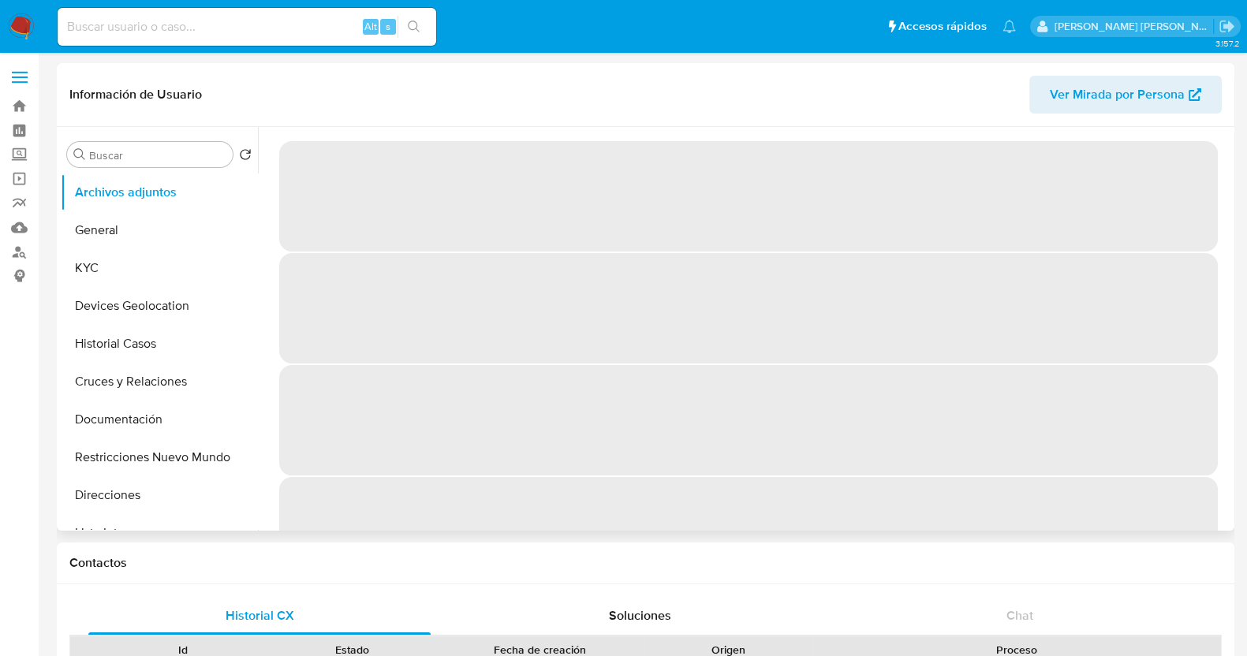
select select "10"
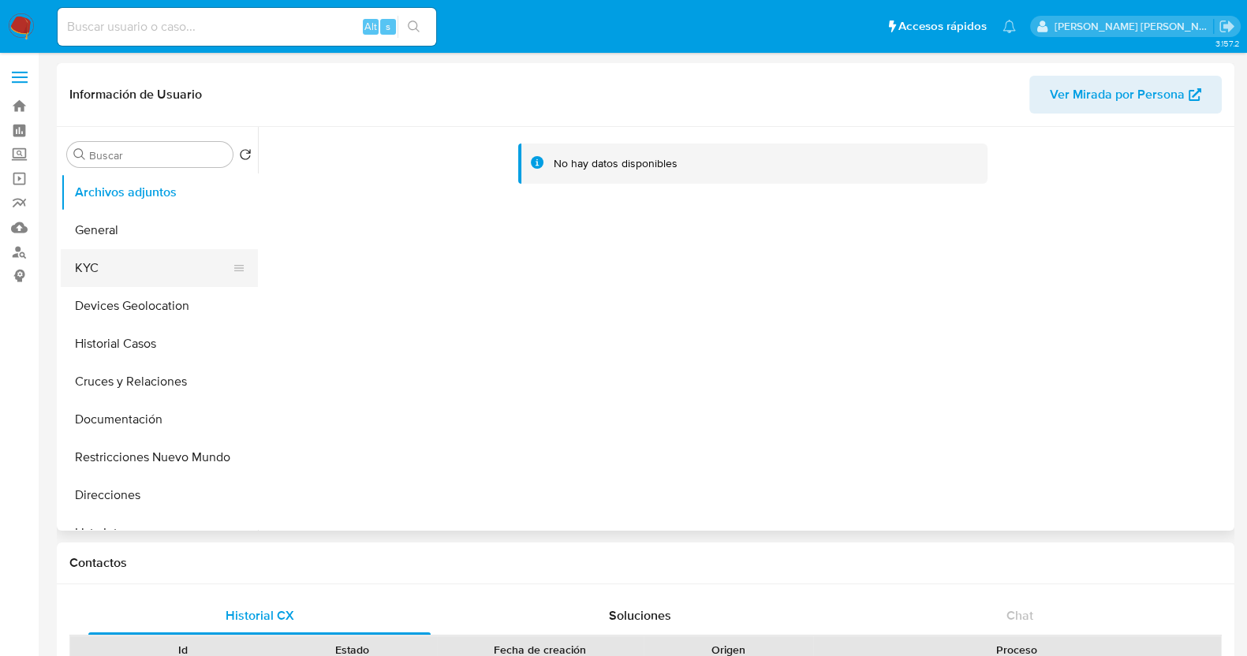
click at [128, 280] on button "KYC" at bounding box center [153, 268] width 185 height 38
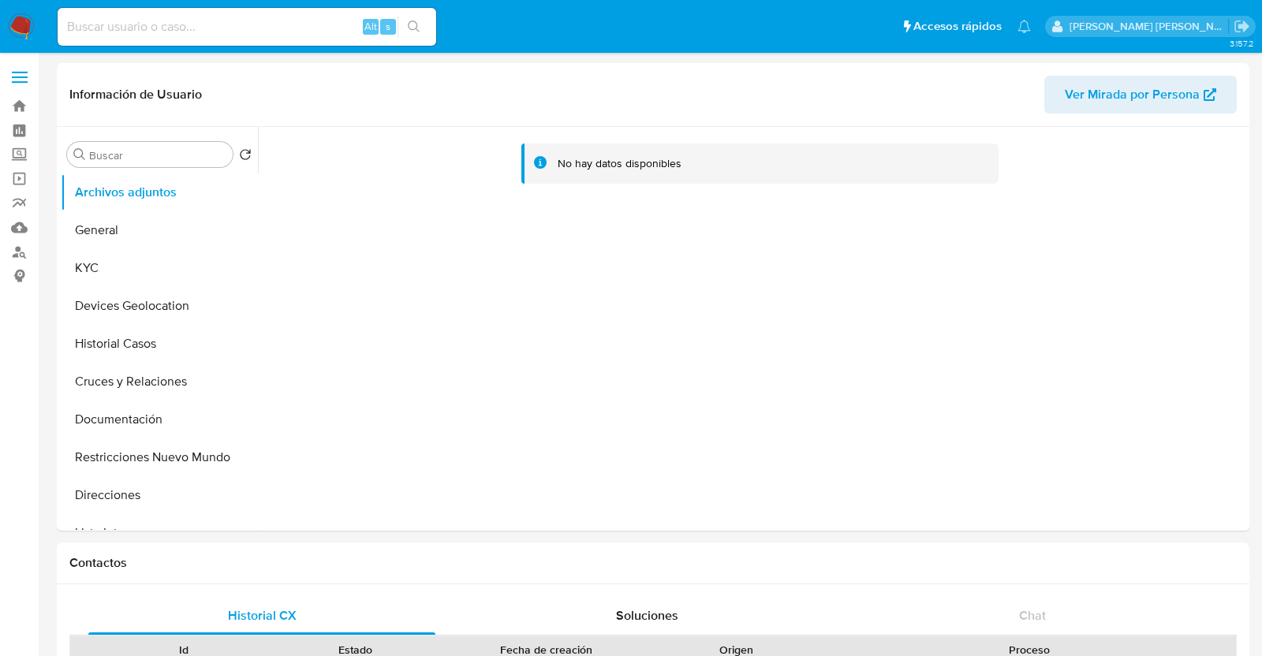
select select "10"
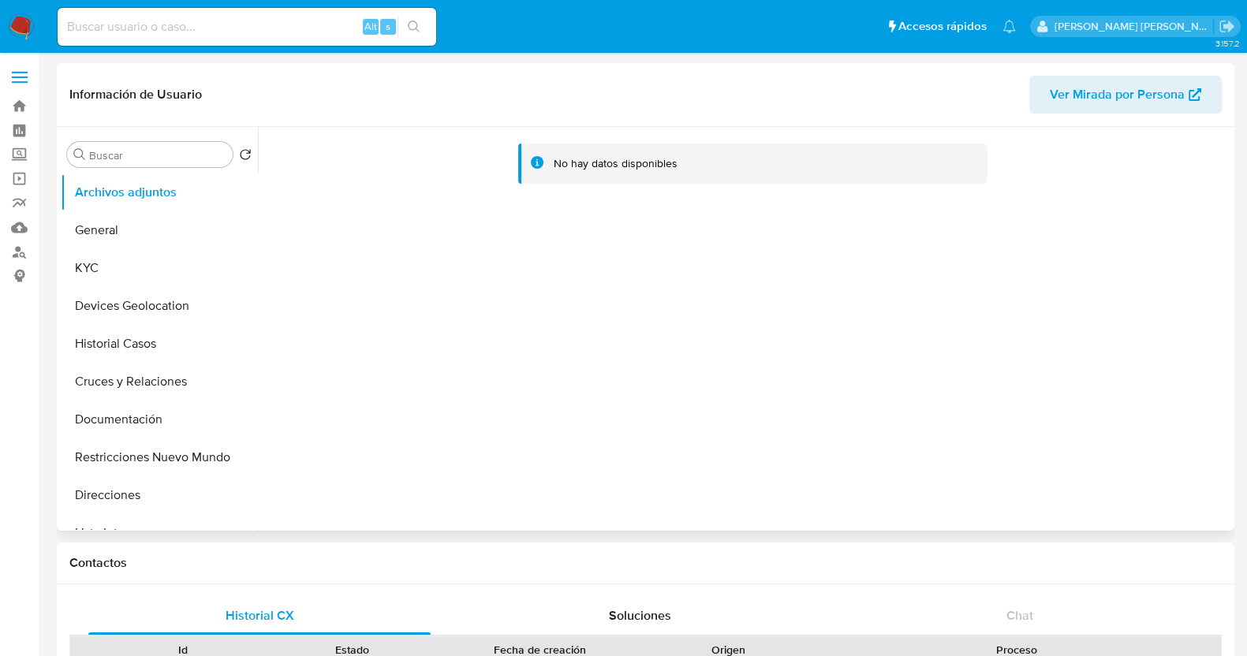
drag, startPoint x: 140, startPoint y: 269, endPoint x: 689, endPoint y: 74, distance: 582.4
click at [140, 269] on button "KYC" at bounding box center [159, 268] width 197 height 38
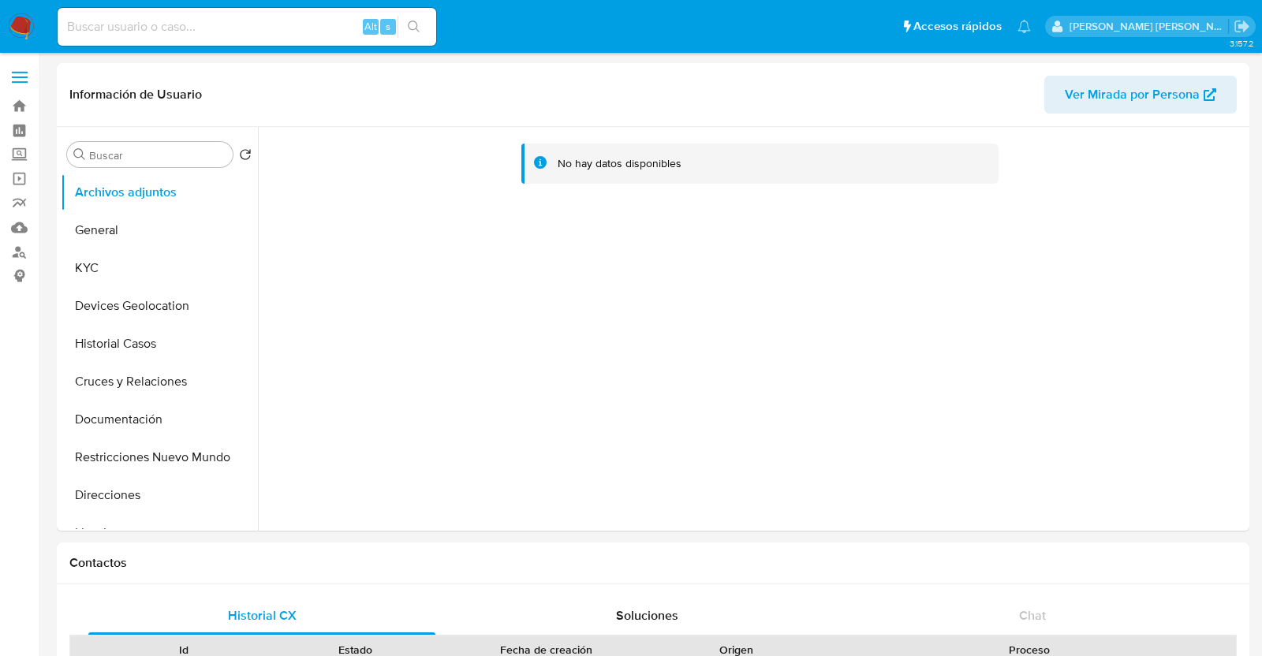
select select "10"
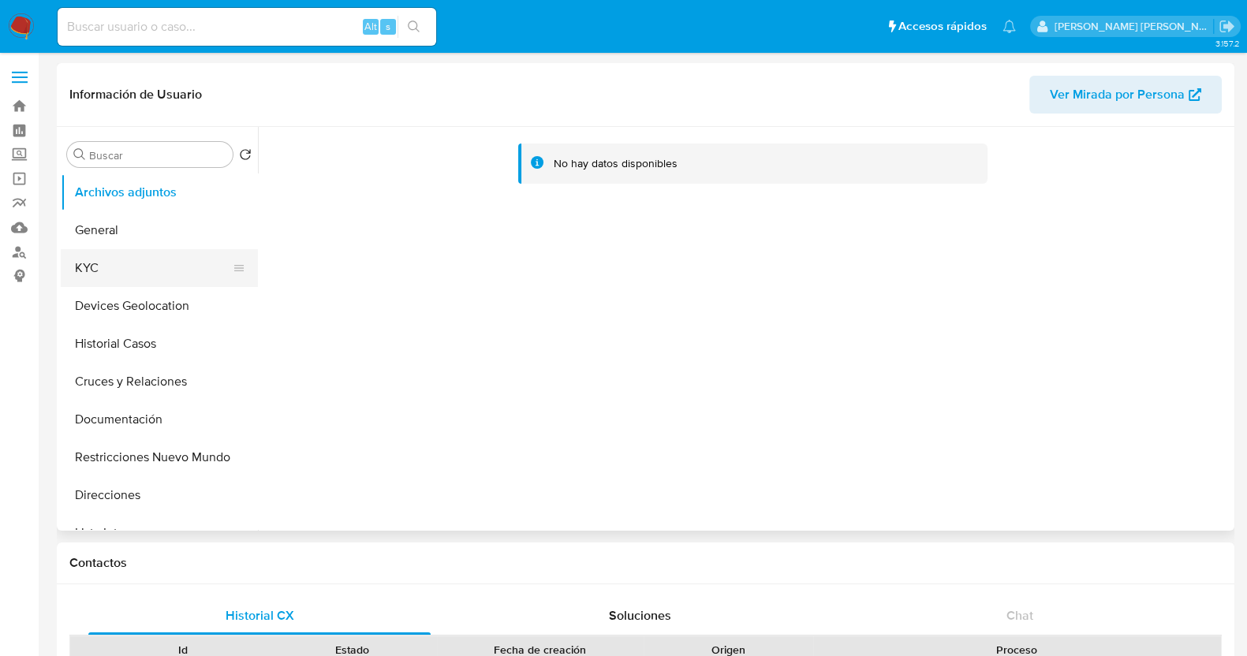
drag, startPoint x: 135, startPoint y: 274, endPoint x: 177, endPoint y: 262, distance: 44.2
click at [137, 274] on button "KYC" at bounding box center [153, 268] width 185 height 38
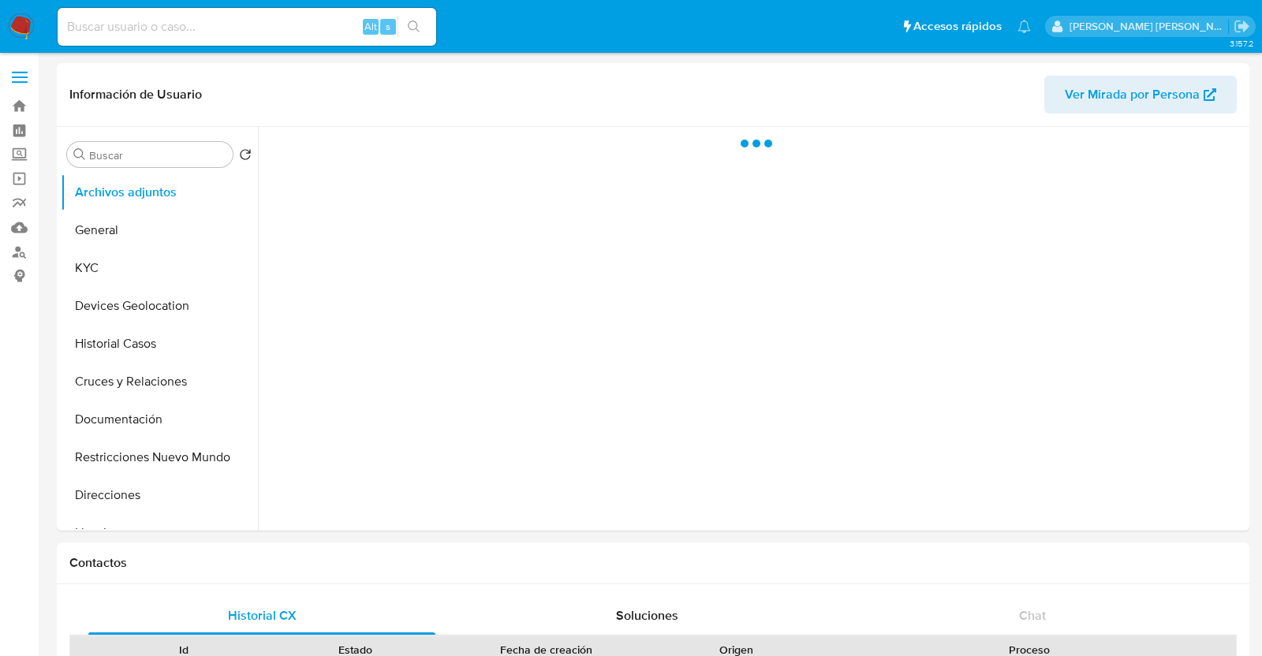
select select "10"
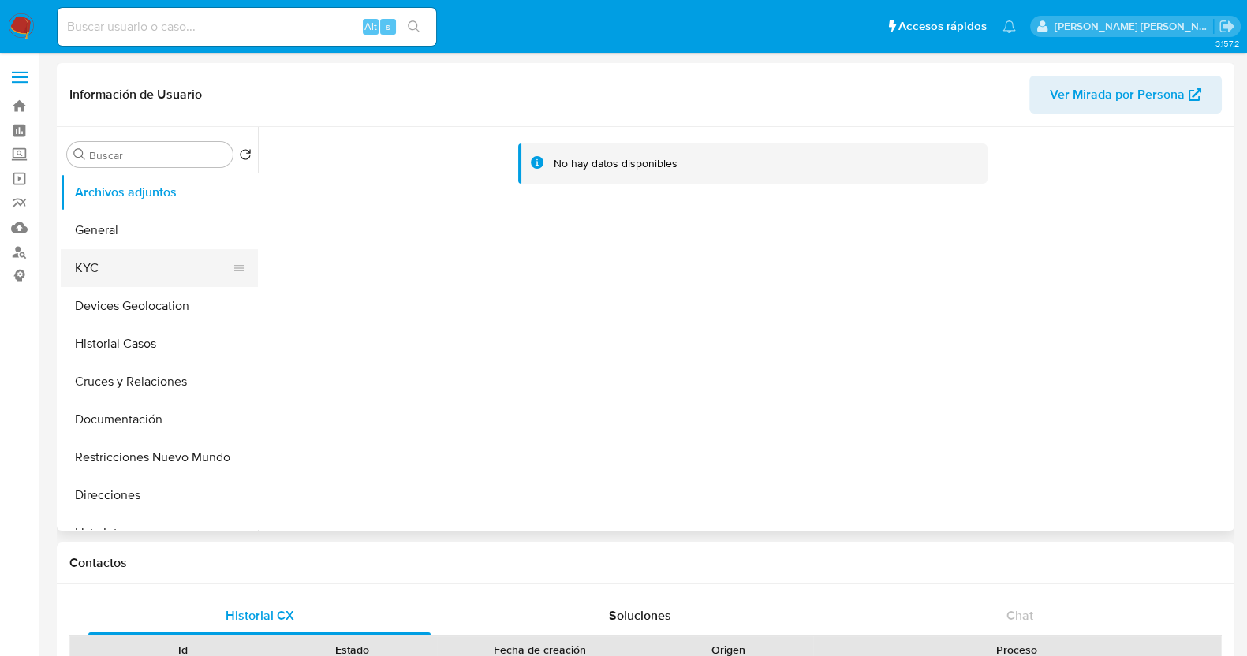
click at [122, 279] on button "KYC" at bounding box center [153, 268] width 185 height 38
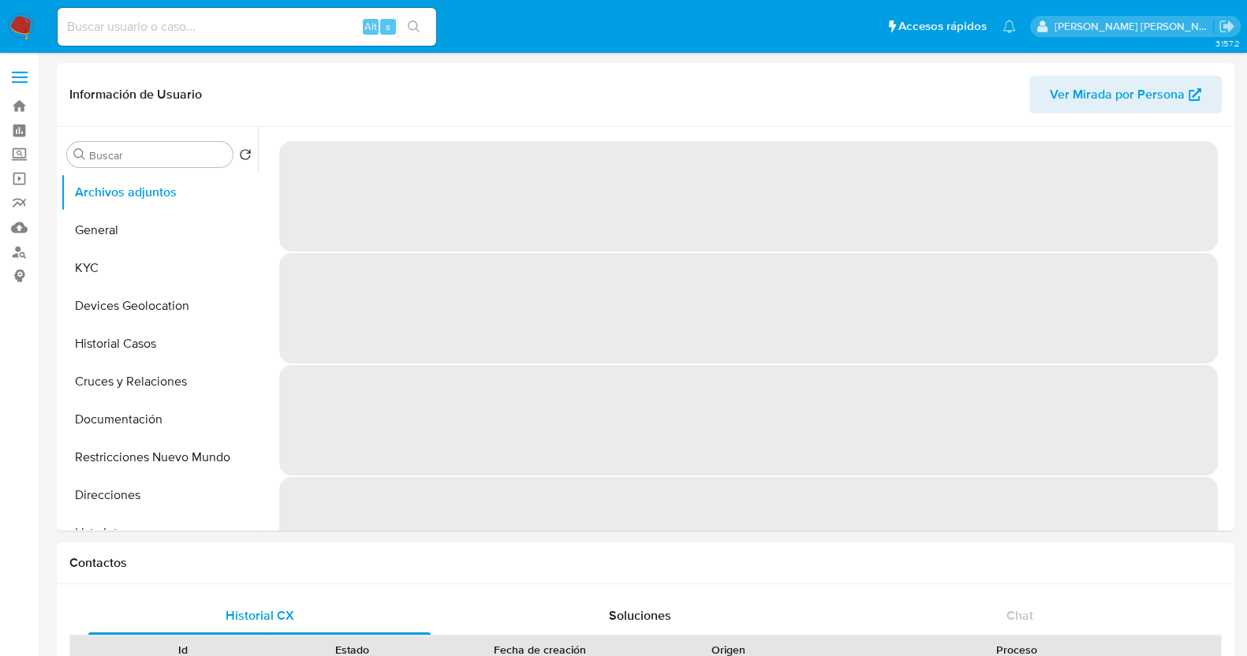
select select "10"
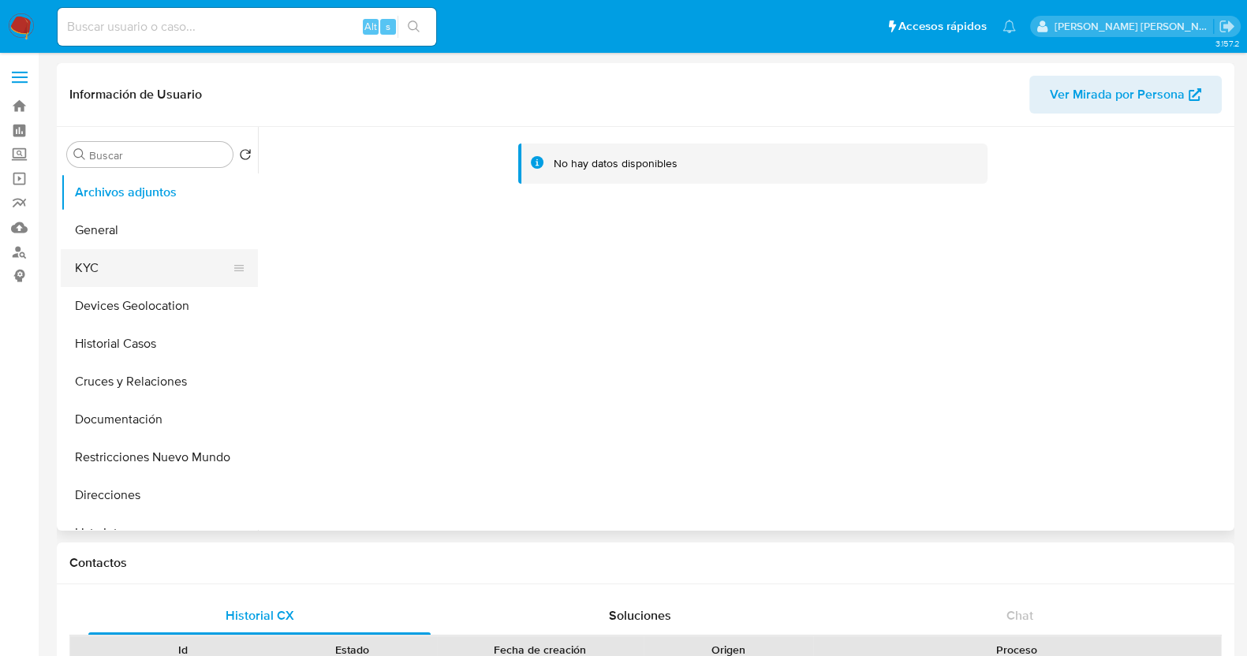
drag, startPoint x: 120, startPoint y: 259, endPoint x: 177, endPoint y: 258, distance: 57.6
click at [122, 259] on button "KYC" at bounding box center [153, 268] width 185 height 38
